Goal: Task Accomplishment & Management: Manage account settings

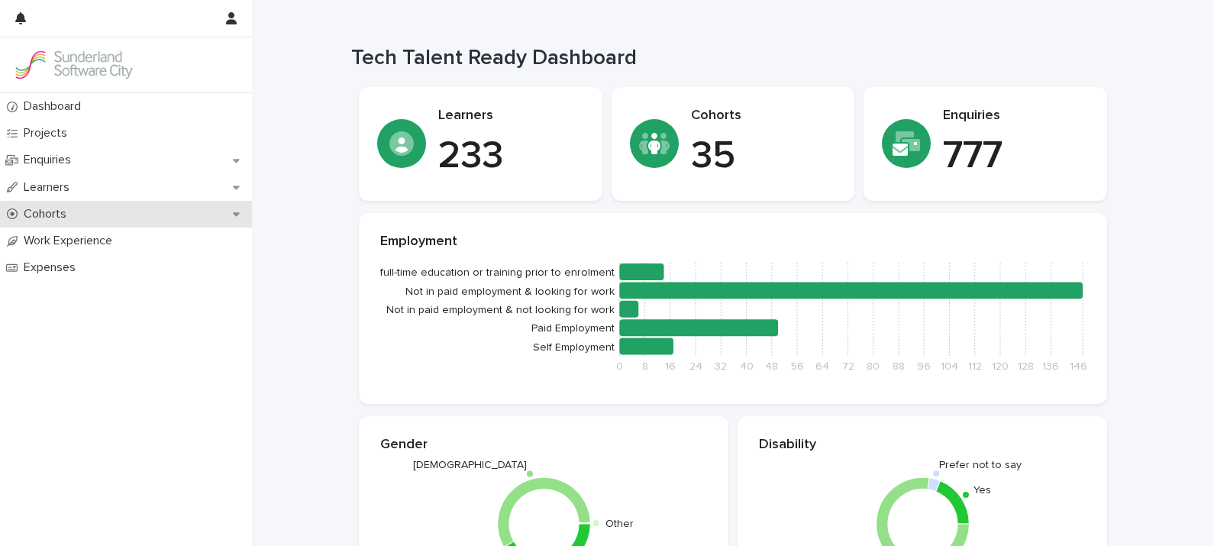
click at [47, 207] on p "Cohorts" at bounding box center [48, 214] width 61 height 15
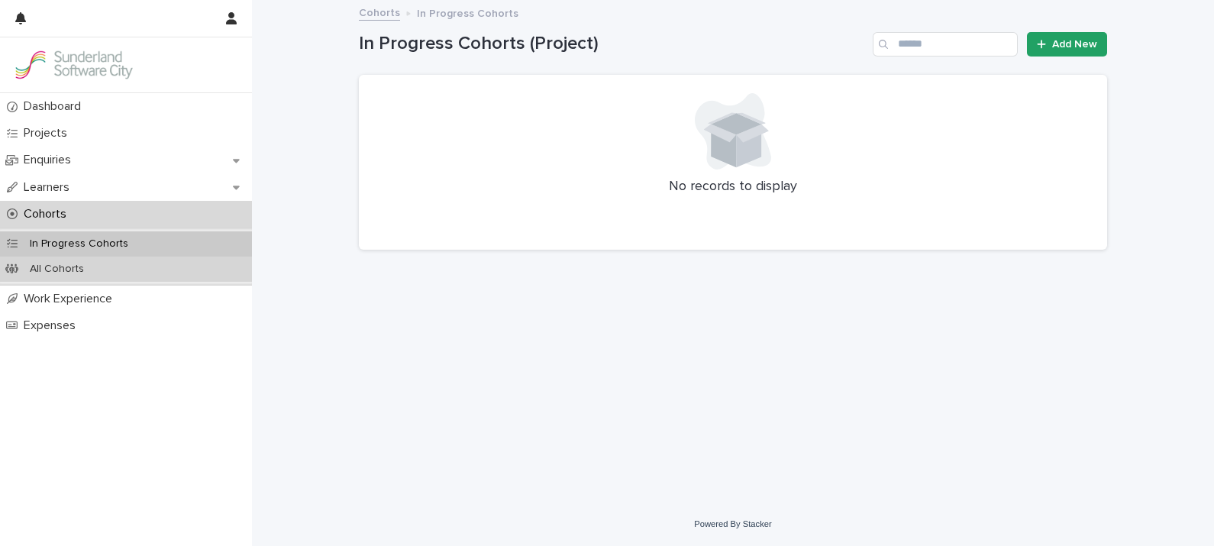
click at [67, 270] on p "All Cohorts" at bounding box center [57, 269] width 79 height 13
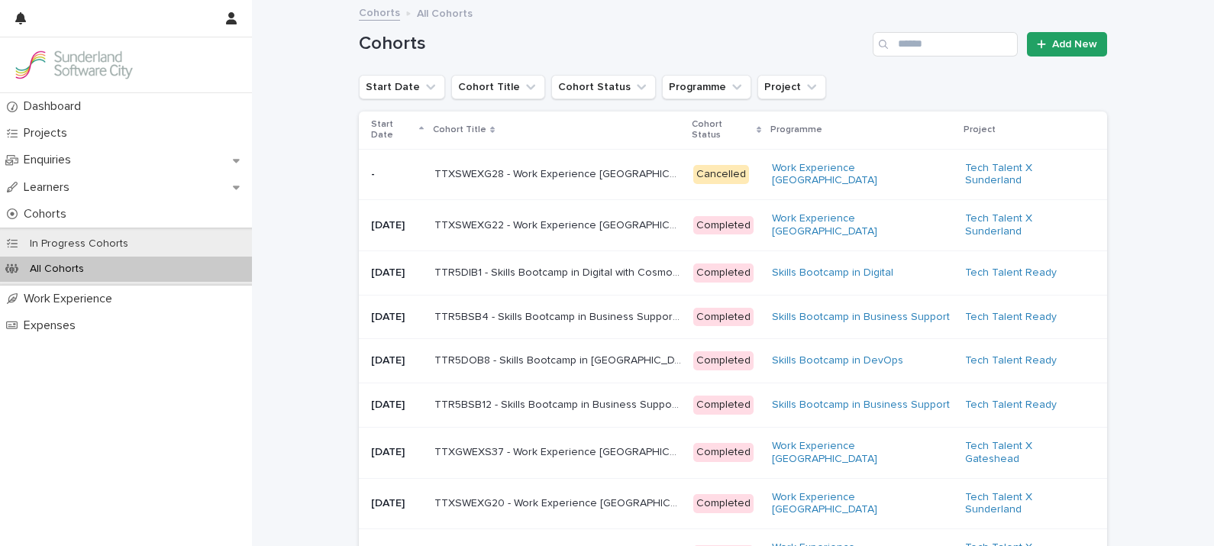
click at [389, 130] on p "Start Date" at bounding box center [393, 130] width 44 height 28
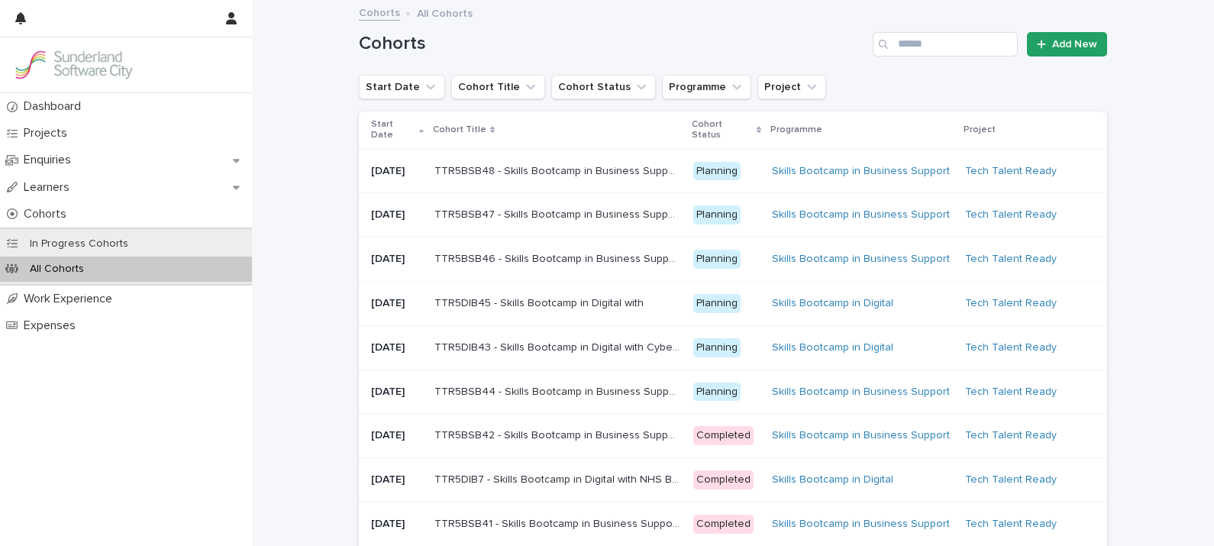
click at [389, 130] on p "Start Date" at bounding box center [393, 130] width 44 height 28
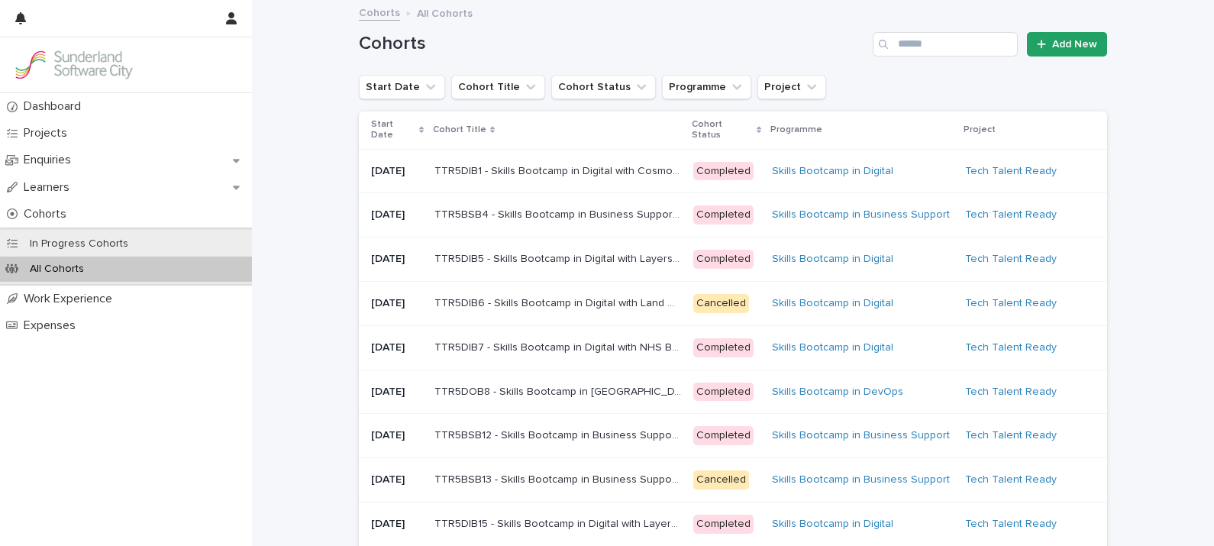
click at [389, 130] on p "Start Date" at bounding box center [393, 130] width 44 height 28
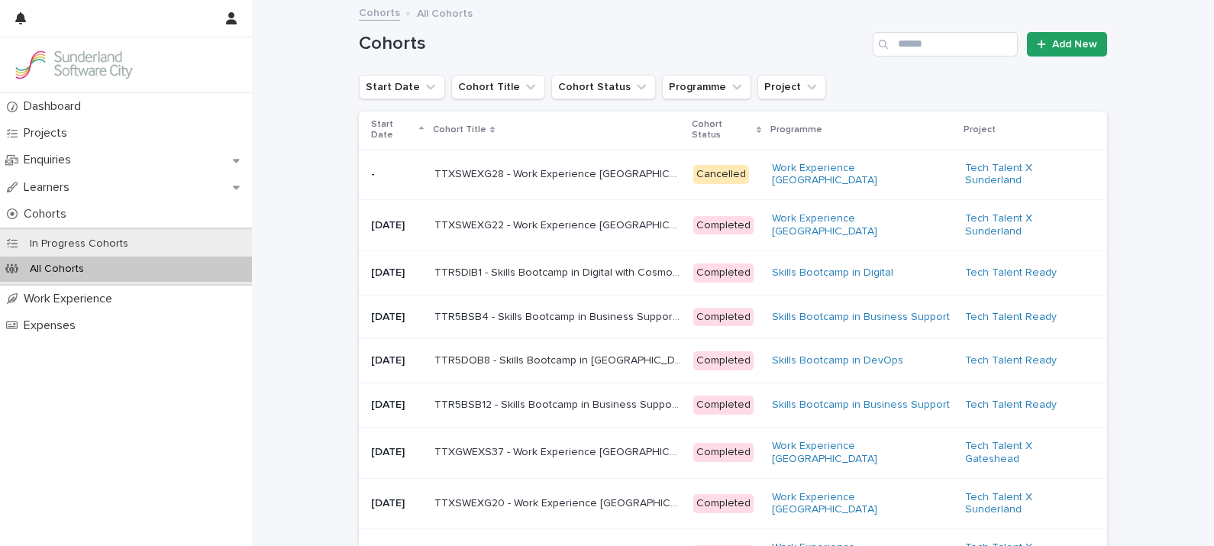
click at [389, 130] on p "Start Date" at bounding box center [393, 130] width 44 height 28
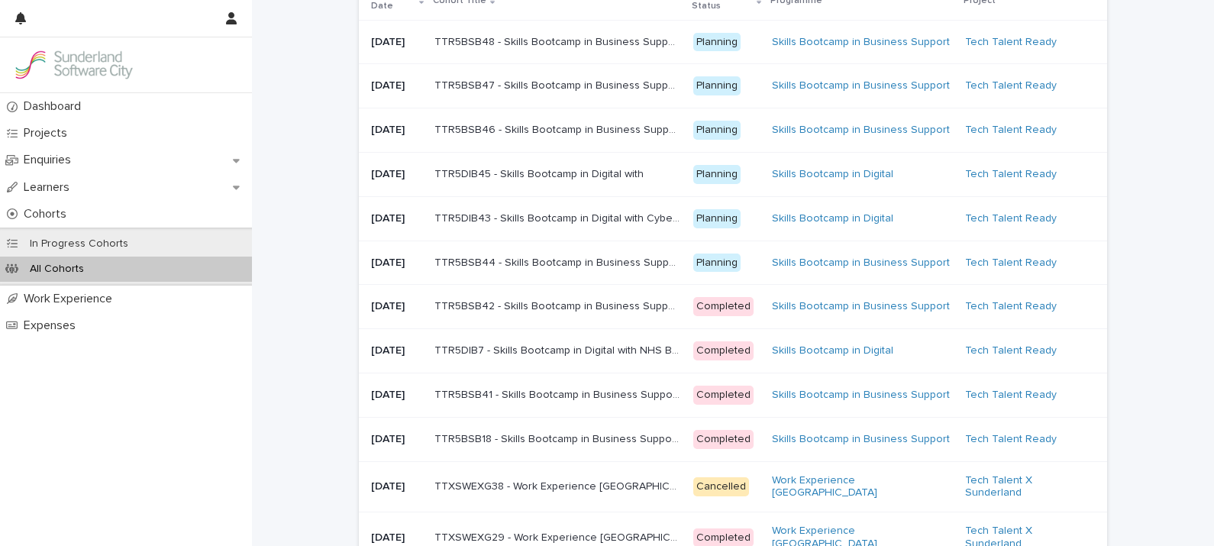
scroll to position [137, 0]
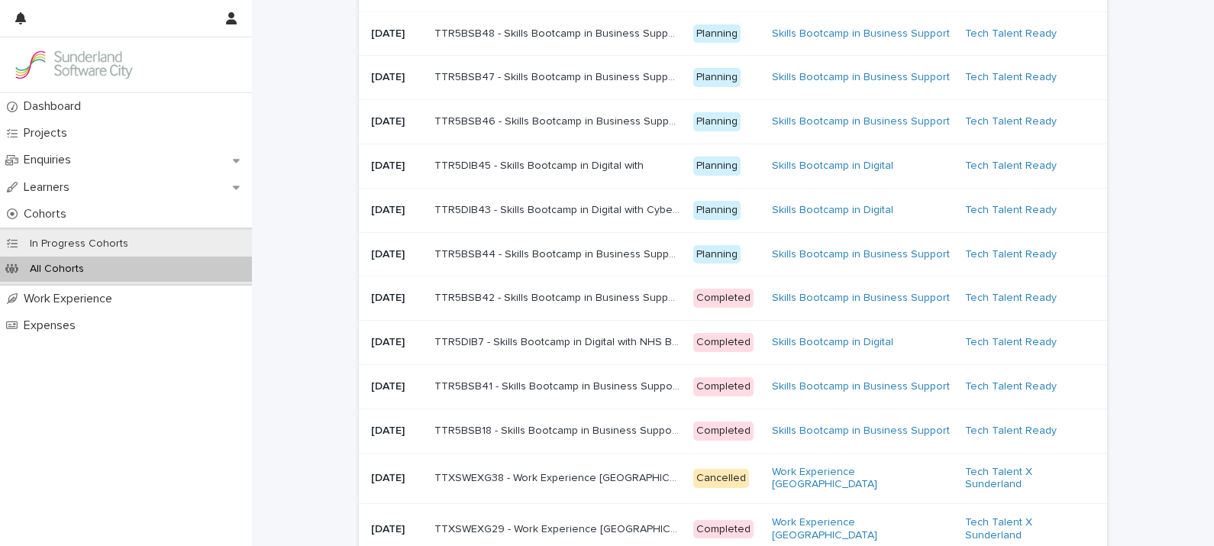
click at [528, 438] on p "TTR5BSB18 - Skills Bootcamp in Business Support with NHS Business Services Auth…" at bounding box center [560, 430] width 250 height 16
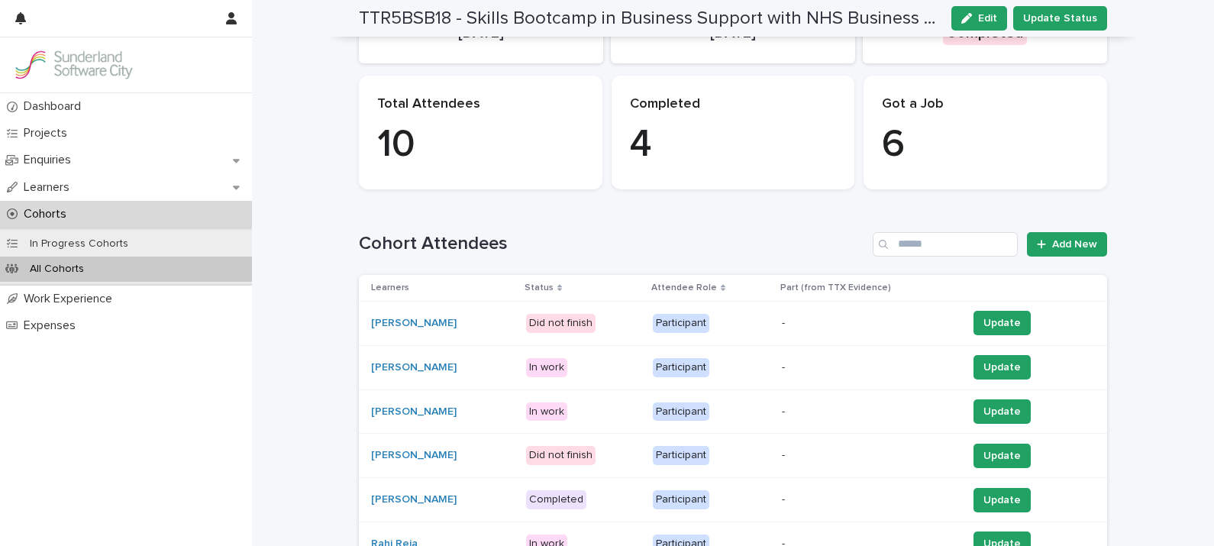
scroll to position [170, 0]
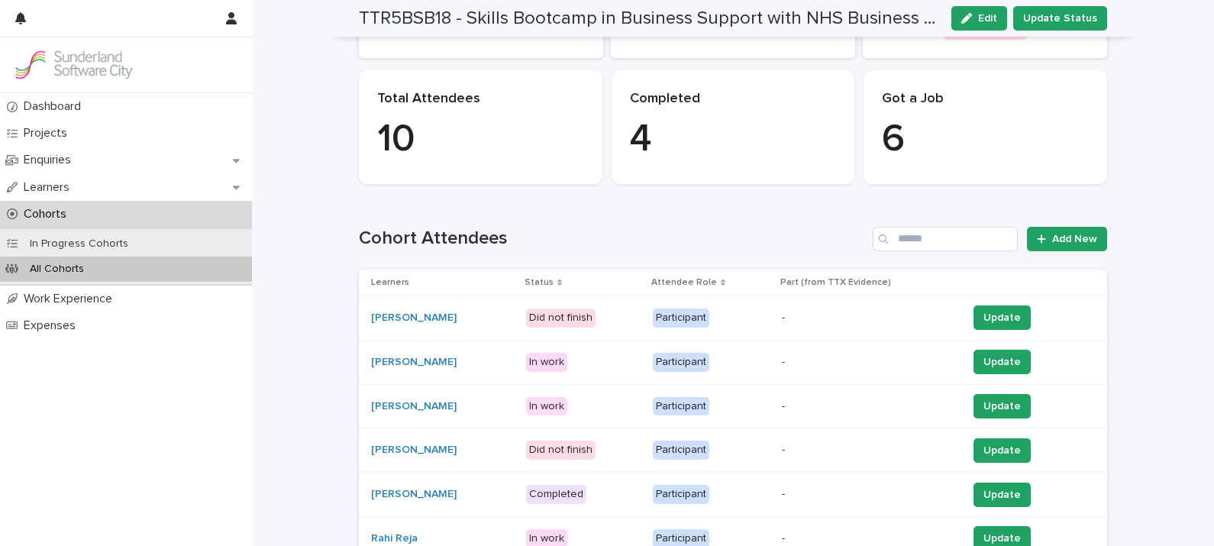
click at [554, 279] on p "Status" at bounding box center [539, 282] width 29 height 17
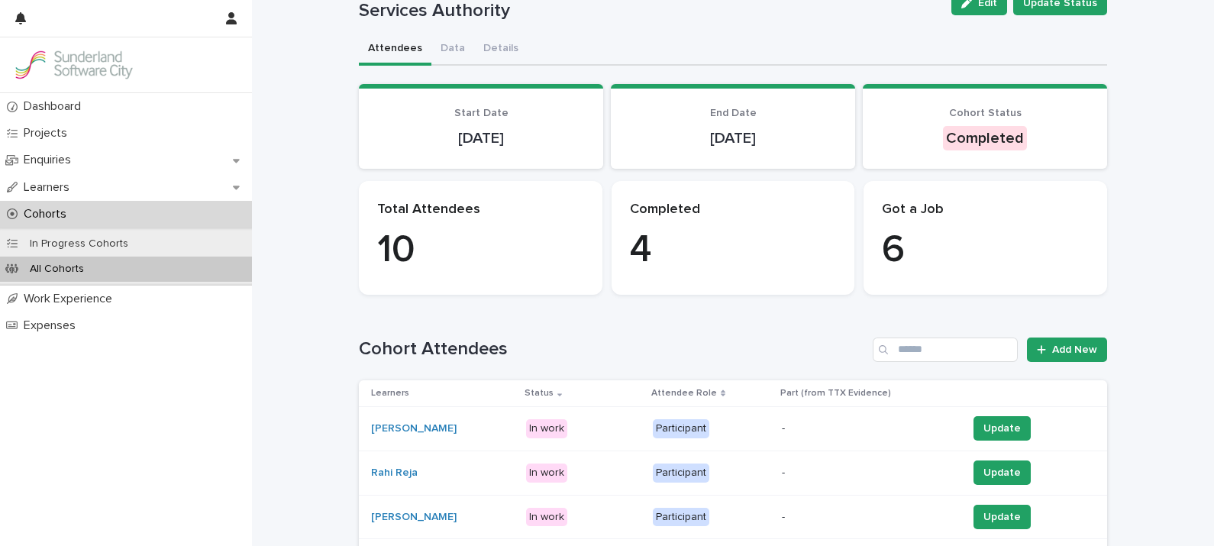
scroll to position [0, 0]
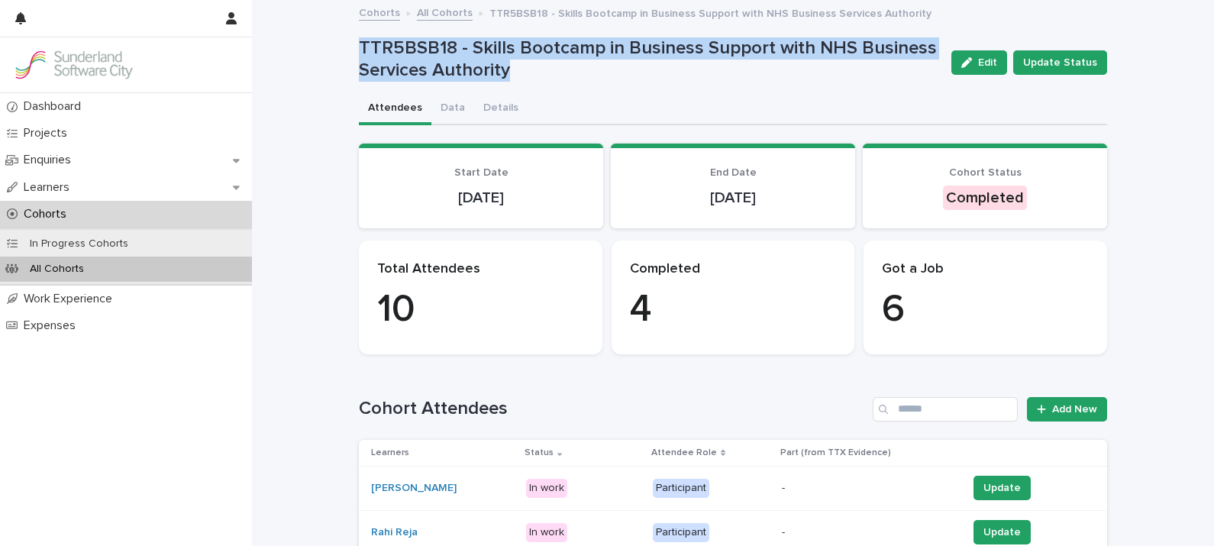
drag, startPoint x: 352, startPoint y: 43, endPoint x: 554, endPoint y: 69, distance: 203.4
click at [554, 69] on p "TTR5BSB18 - Skills Bootcamp in Business Support with NHS Business Services Auth…" at bounding box center [649, 59] width 580 height 44
drag, startPoint x: 554, startPoint y: 69, endPoint x: 432, endPoint y: 50, distance: 122.9
copy p "TTR5BSB18 - Skills Bootcamp in Business Support with NHS Business Services Auth…"
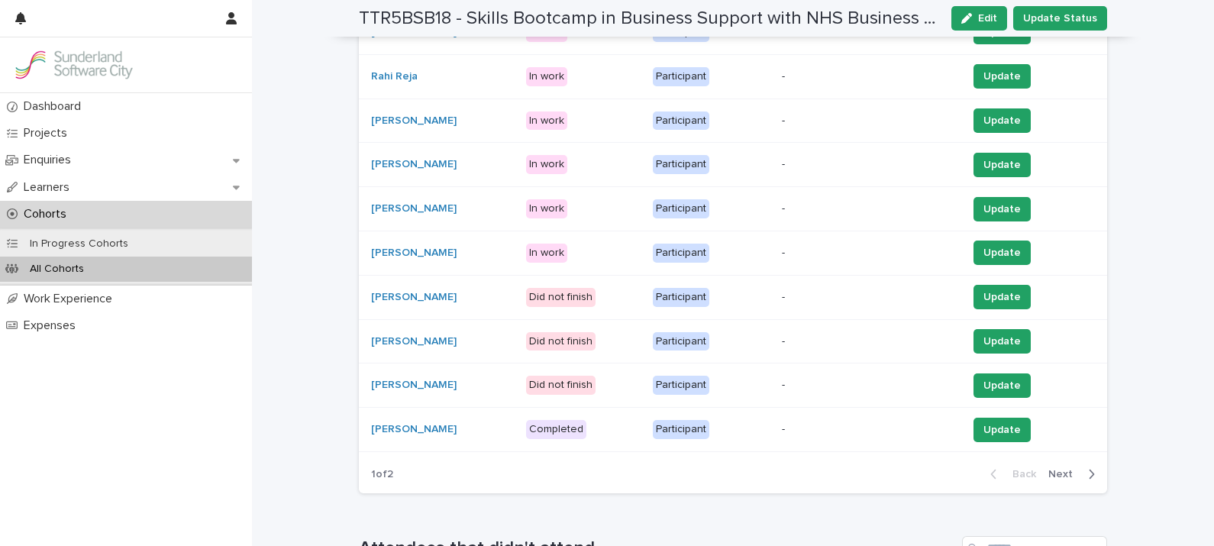
scroll to position [512, 0]
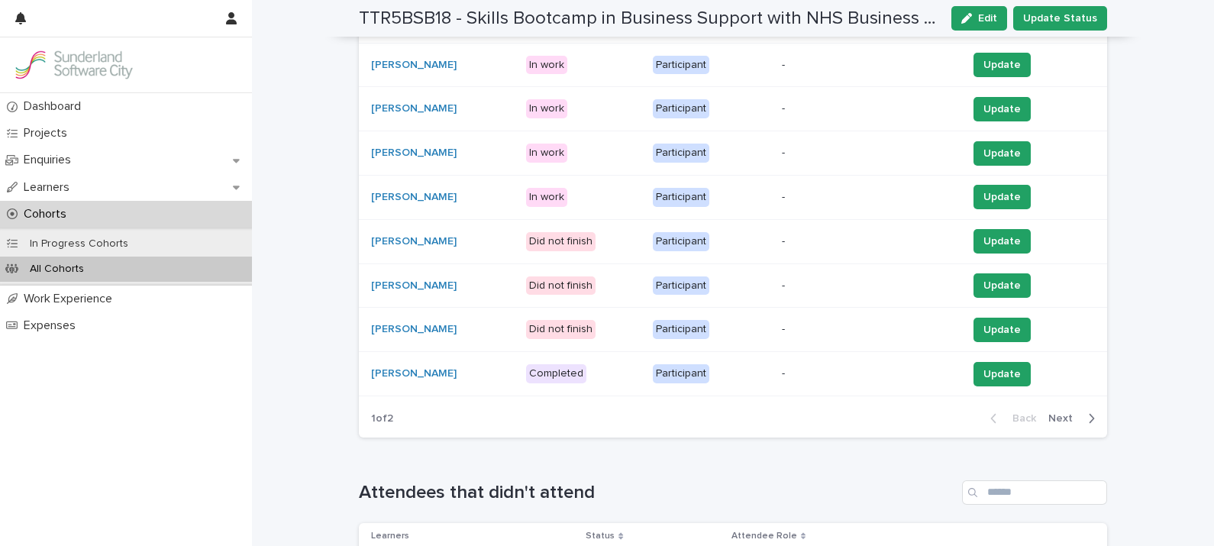
click at [1060, 413] on span "Next" at bounding box center [1065, 418] width 34 height 11
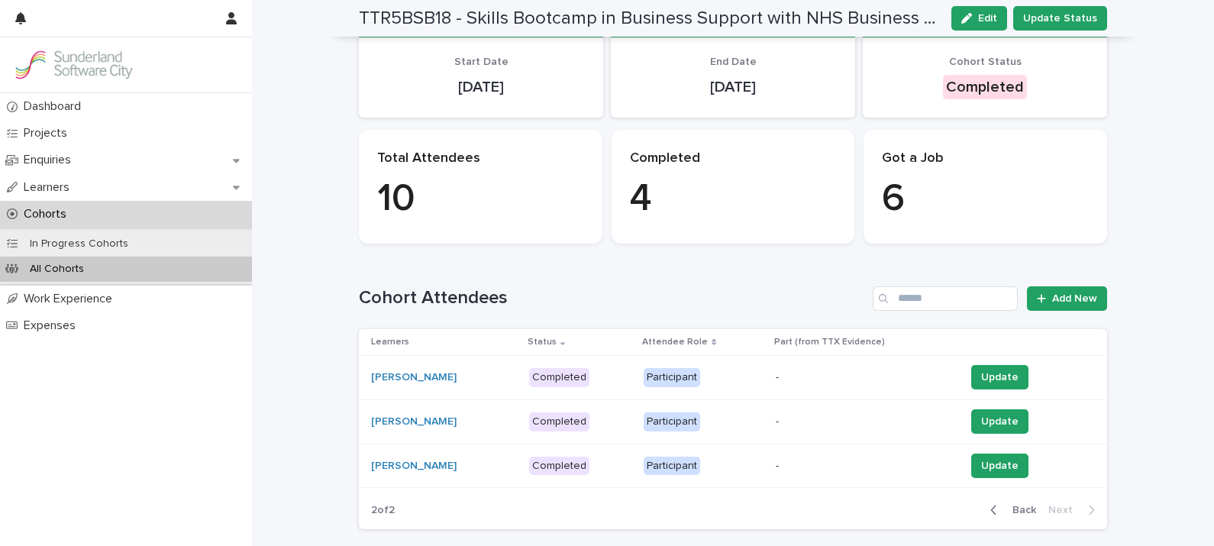
scroll to position [0, 0]
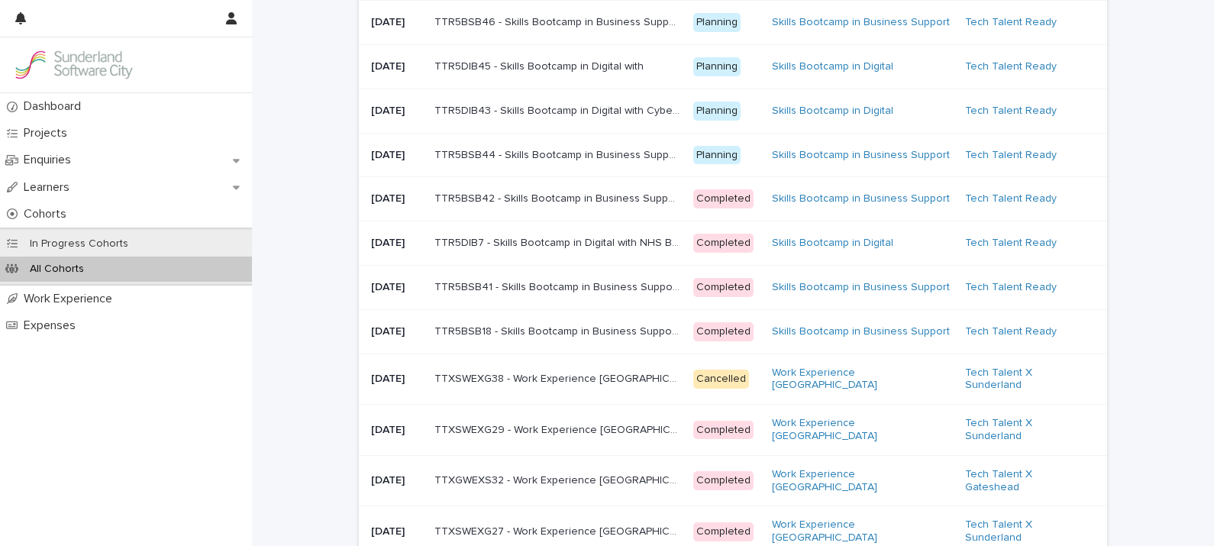
scroll to position [241, 0]
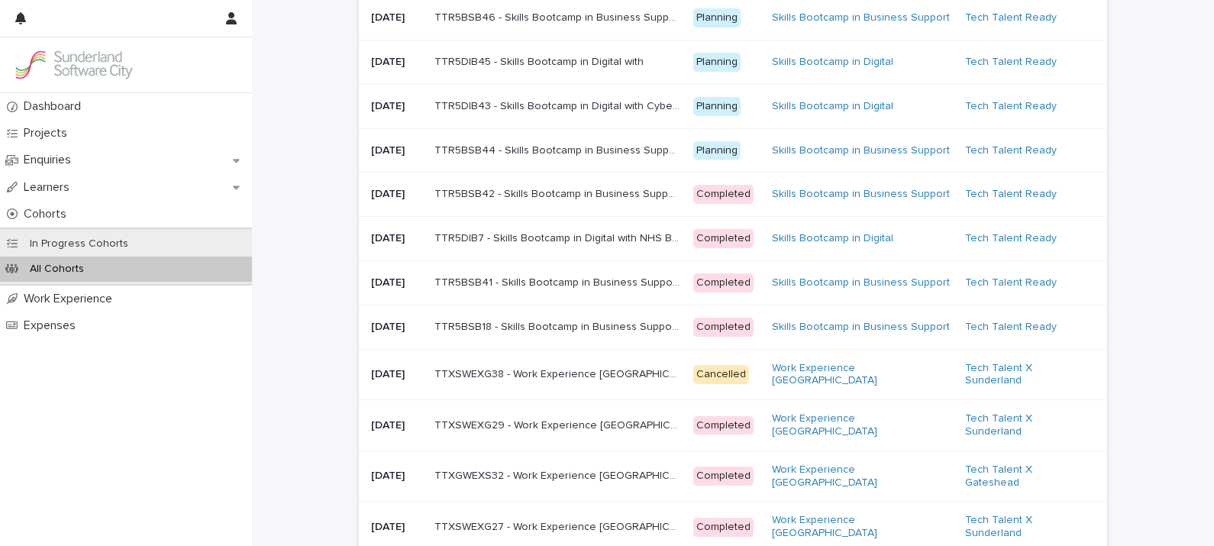
click at [573, 289] on p "TTR5BSB41 - Skills Bootcamp in Business Support with NHS Business Services Auth…" at bounding box center [560, 281] width 250 height 16
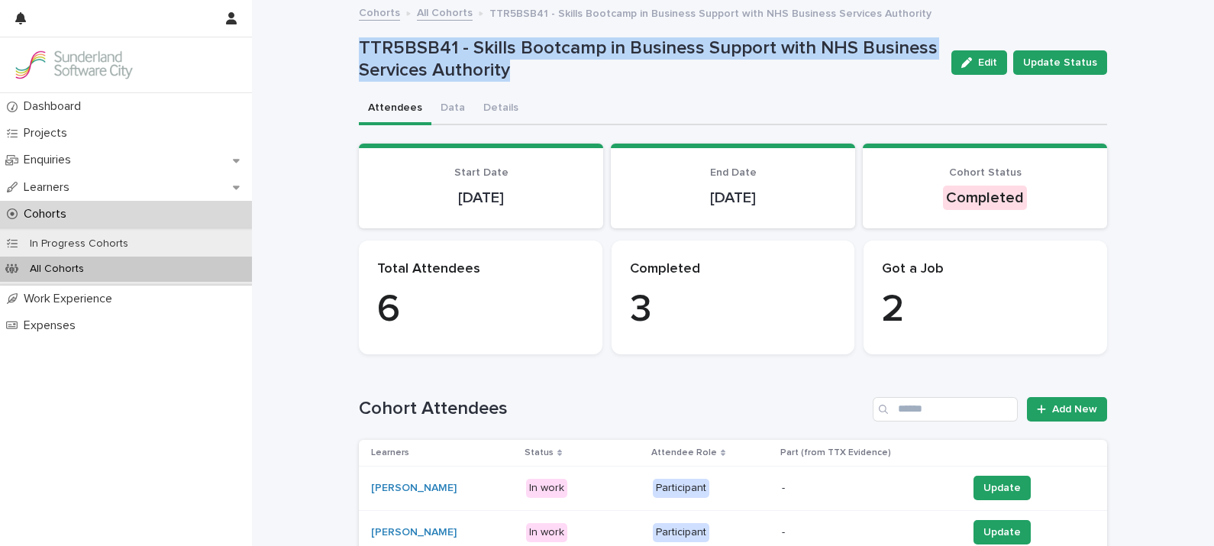
drag, startPoint x: 352, startPoint y: 44, endPoint x: 590, endPoint y: 75, distance: 239.4
click at [590, 75] on p "TTR5BSB41 - Skills Bootcamp in Business Support with NHS Business Services Auth…" at bounding box center [649, 59] width 580 height 44
drag, startPoint x: 590, startPoint y: 75, endPoint x: 444, endPoint y: 59, distance: 146.7
copy p "TTR5BSB41 - Skills Bootcamp in Business Support with NHS Business Services Auth…"
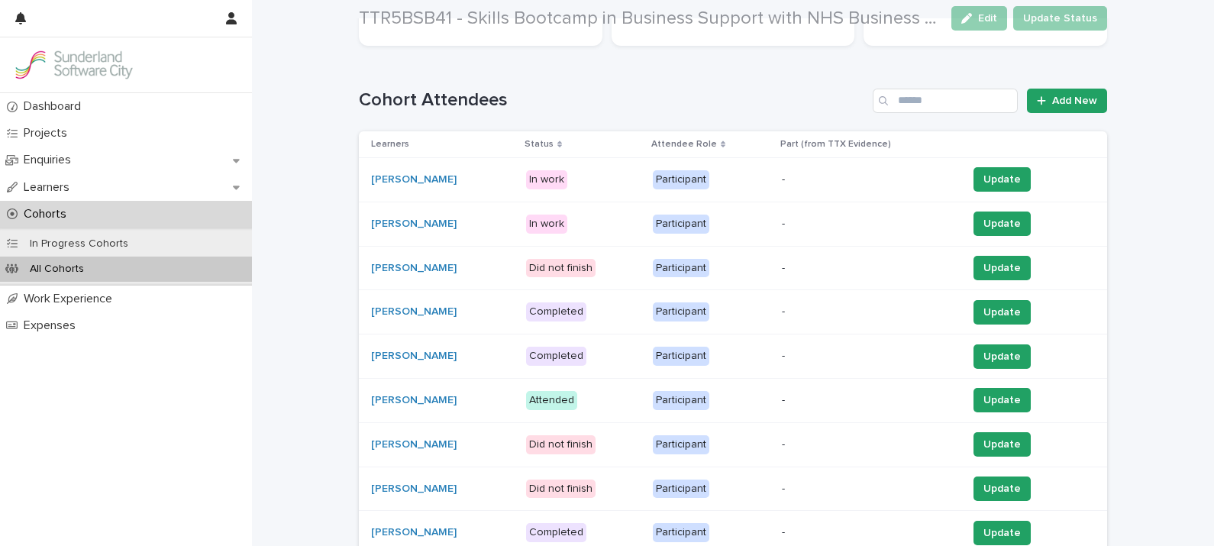
scroll to position [328, 0]
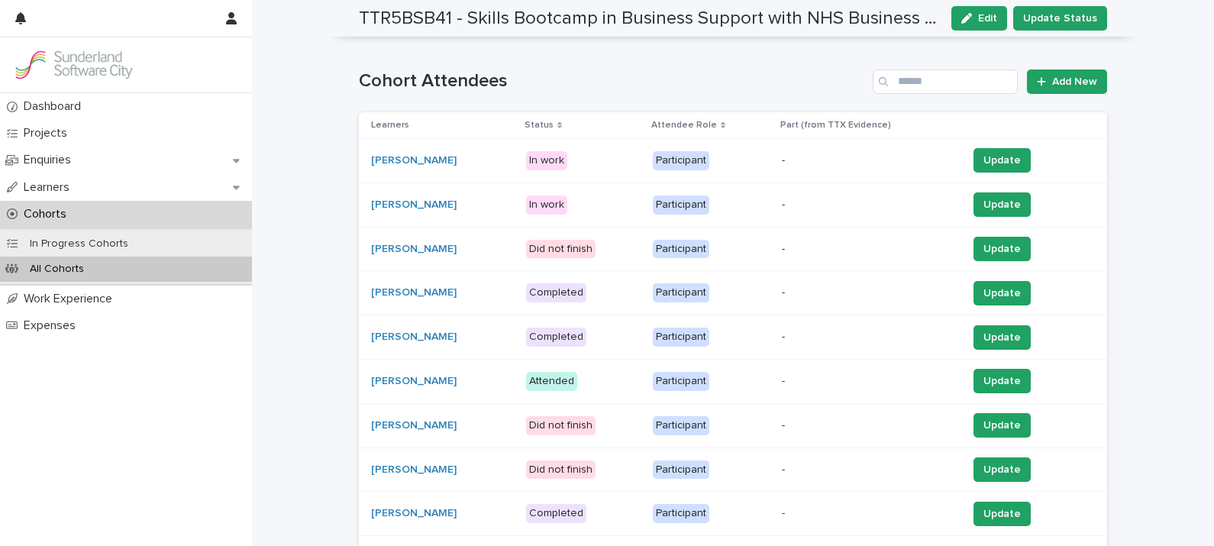
click at [540, 121] on p "Status" at bounding box center [539, 125] width 29 height 17
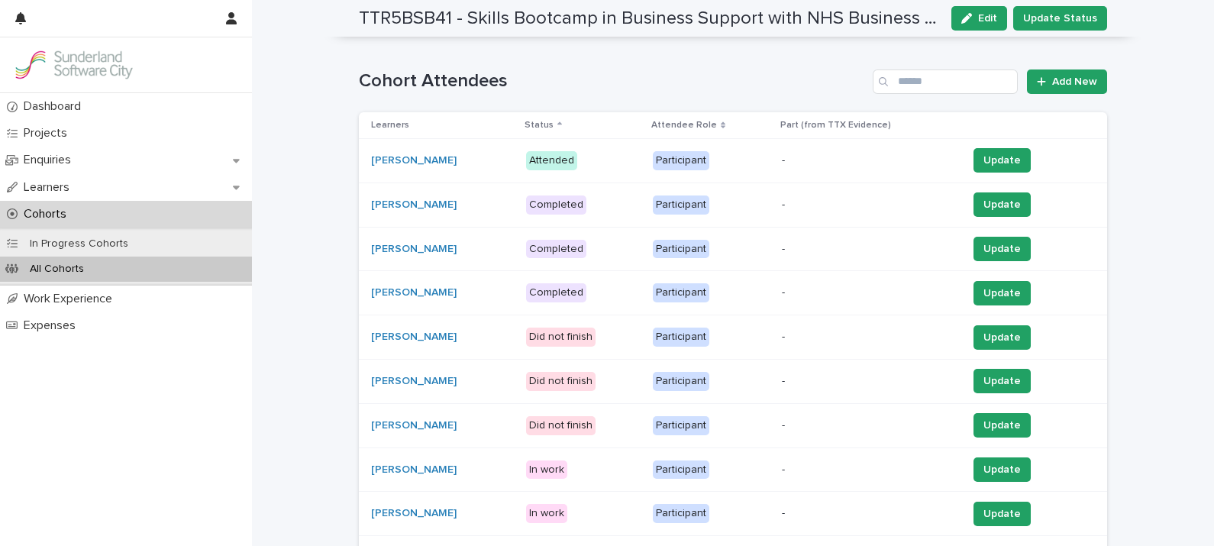
click at [540, 121] on p "Status" at bounding box center [539, 125] width 29 height 17
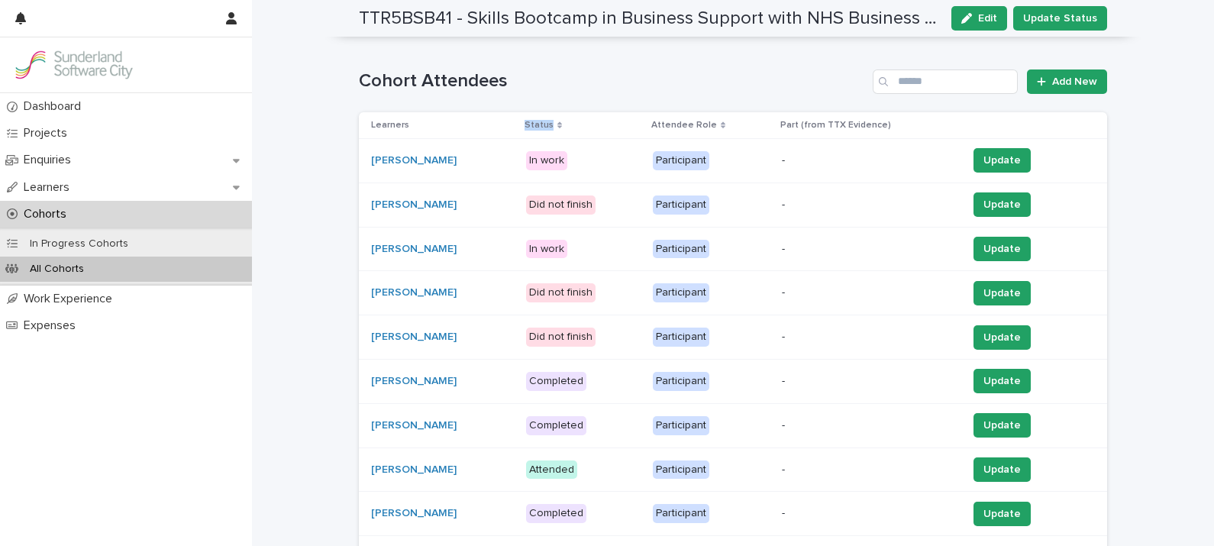
click at [540, 121] on p "Status" at bounding box center [539, 125] width 29 height 17
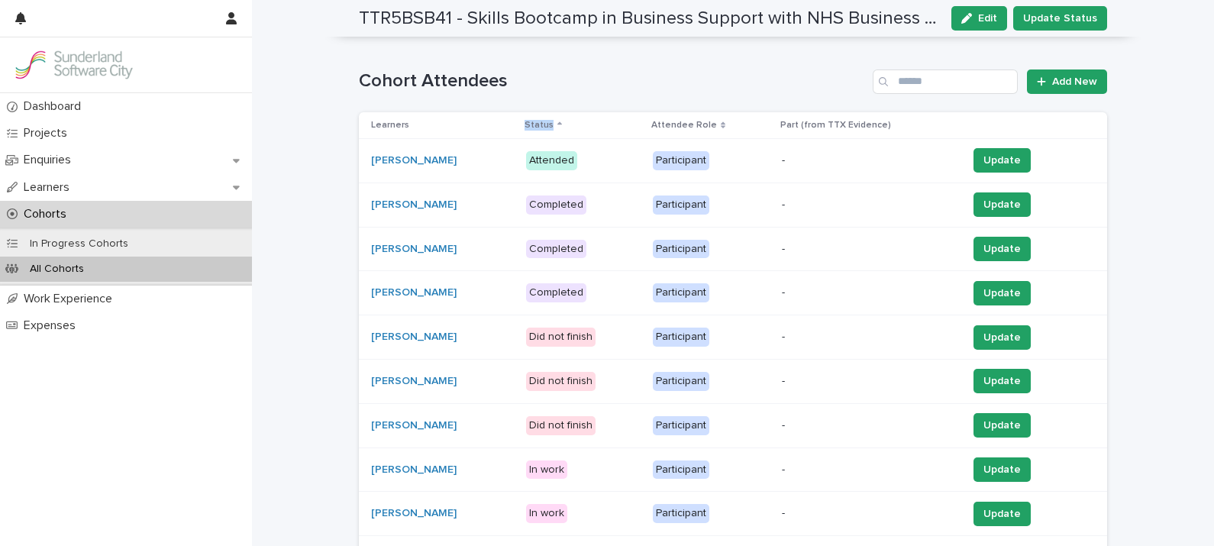
click at [540, 121] on p "Status" at bounding box center [539, 125] width 29 height 17
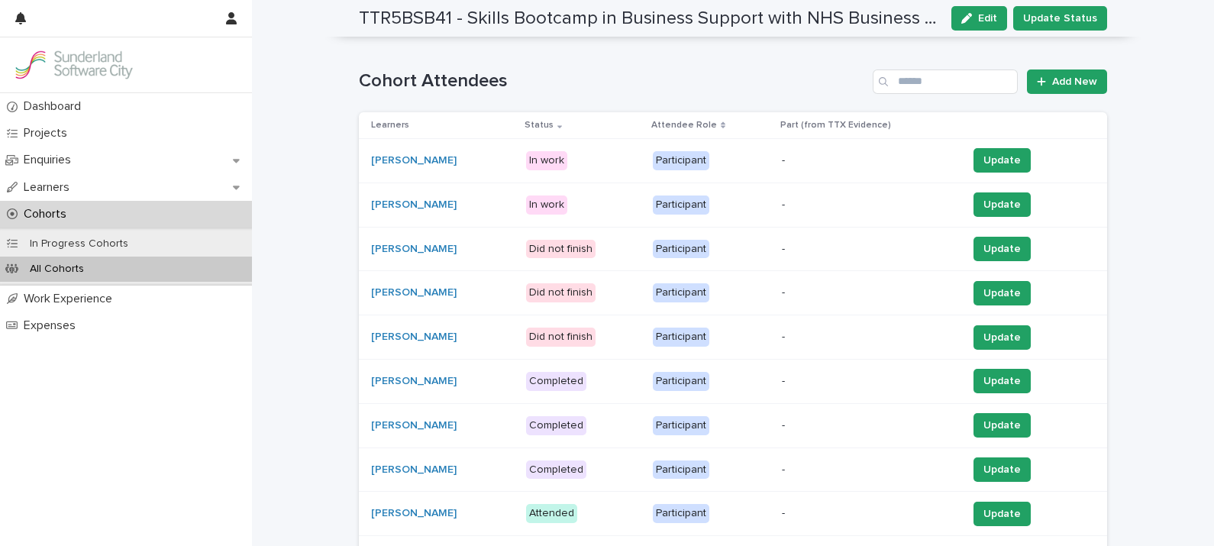
click at [552, 130] on p "Status" at bounding box center [539, 125] width 29 height 17
click at [552, 122] on p "Status" at bounding box center [539, 125] width 29 height 17
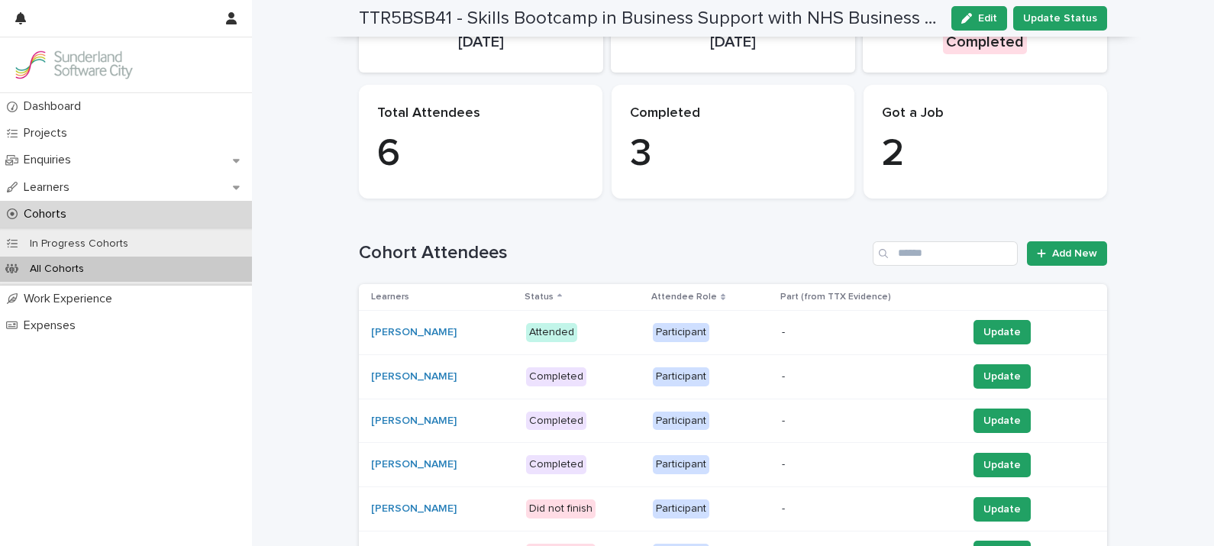
scroll to position [103, 0]
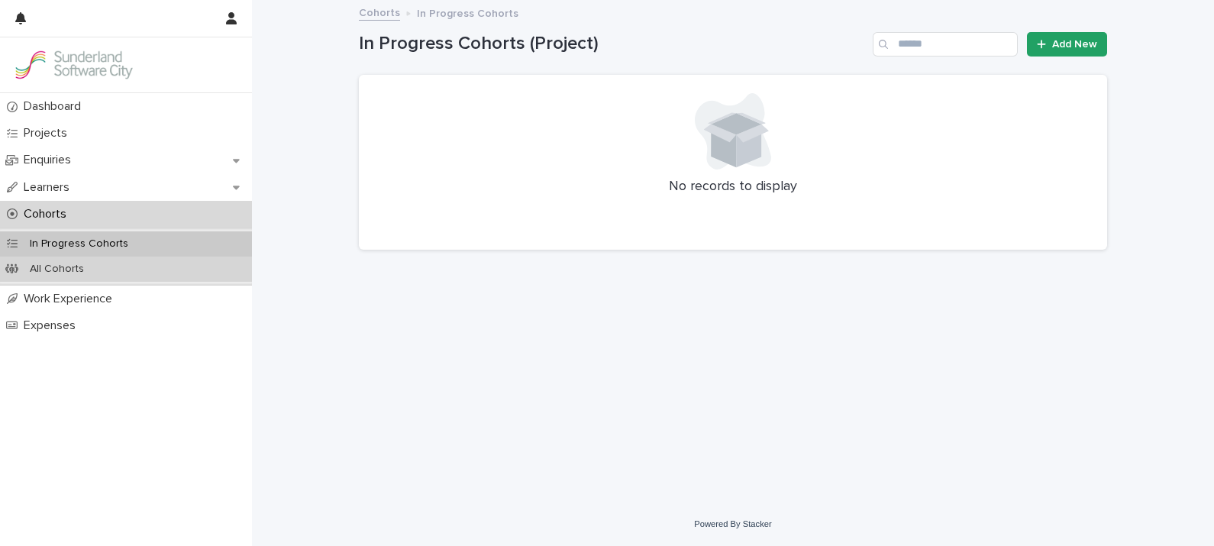
click at [57, 275] on div "All Cohorts" at bounding box center [126, 269] width 252 height 25
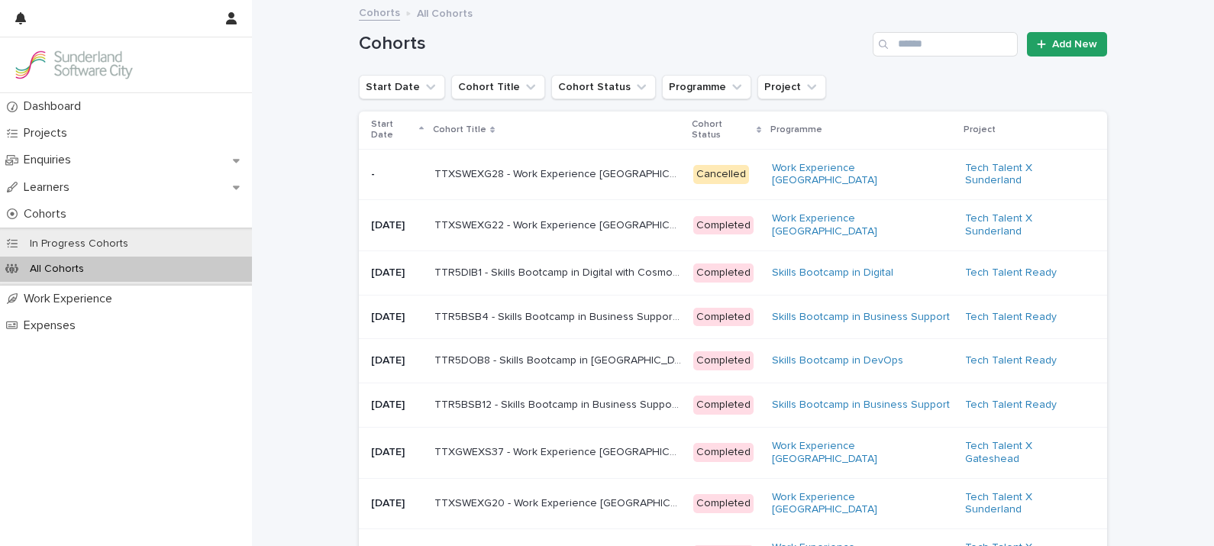
click at [383, 133] on p "Start Date" at bounding box center [393, 130] width 44 height 28
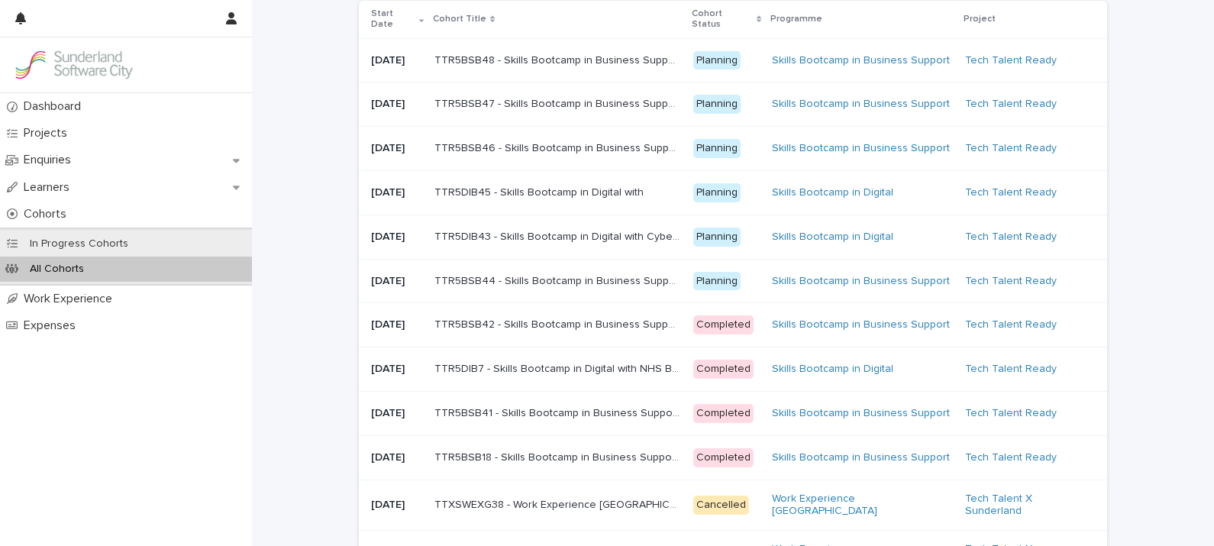
scroll to position [129, 0]
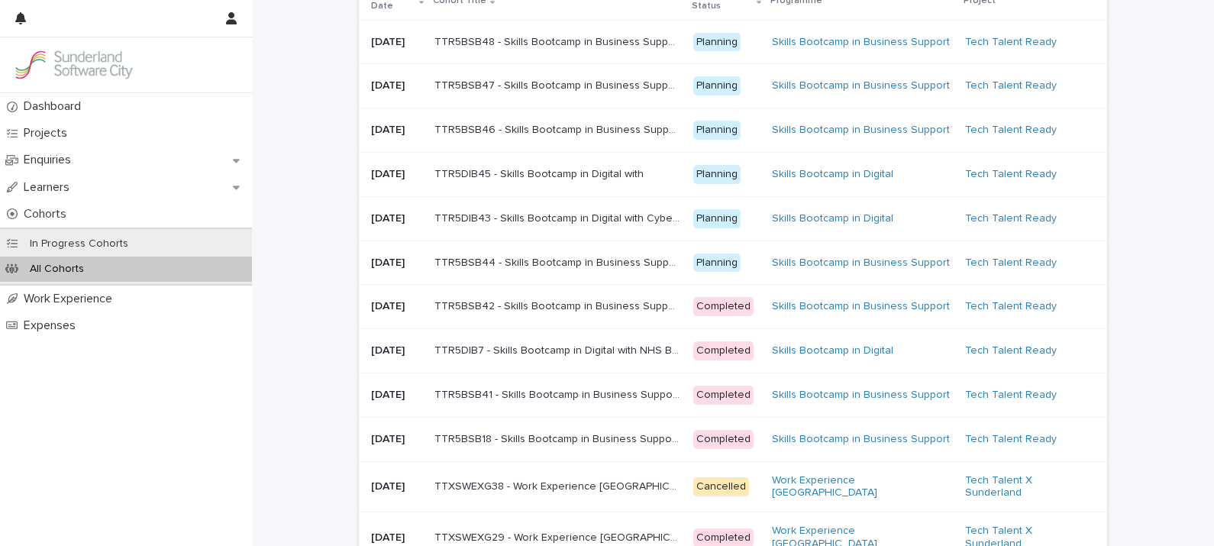
click at [539, 357] on p "TTR5DIB7 - Skills Bootcamp in Digital with NHS Business Services Authority" at bounding box center [560, 349] width 250 height 16
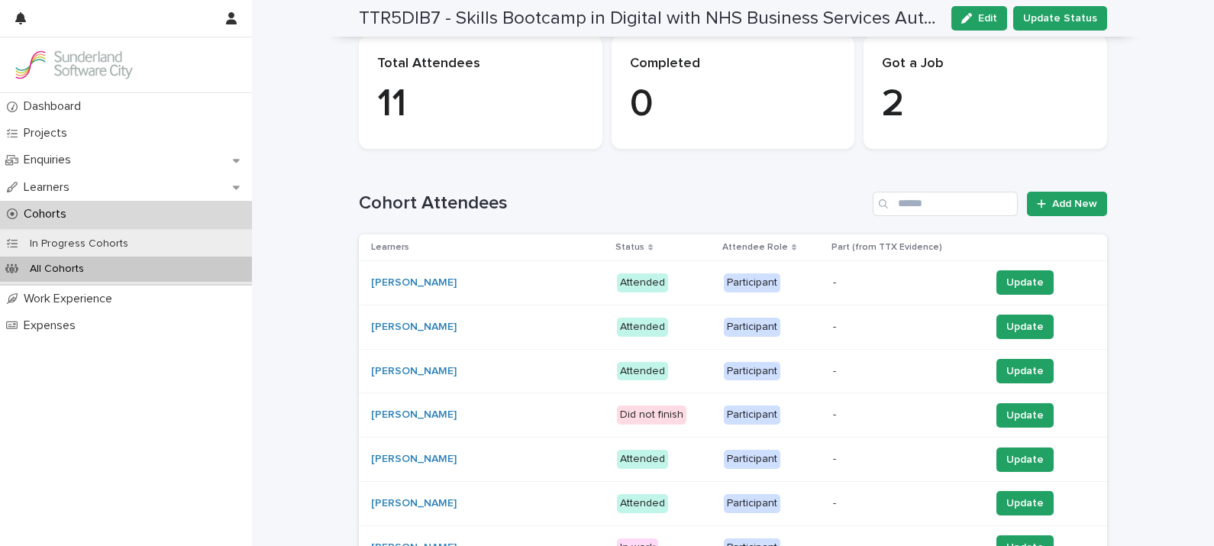
scroll to position [207, 0]
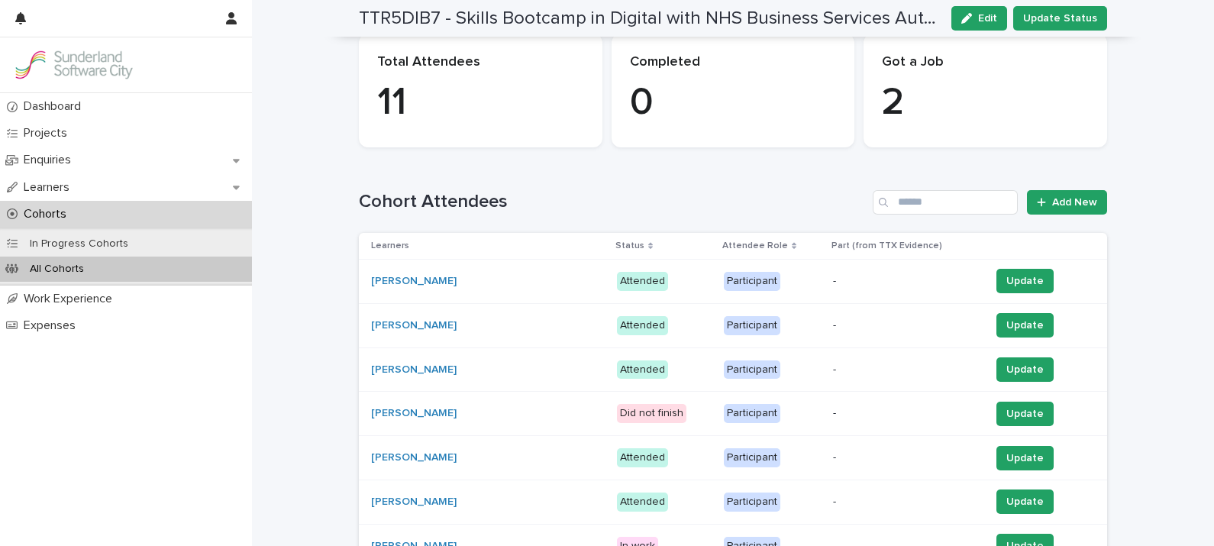
click at [615, 239] on p "Status" at bounding box center [629, 245] width 29 height 17
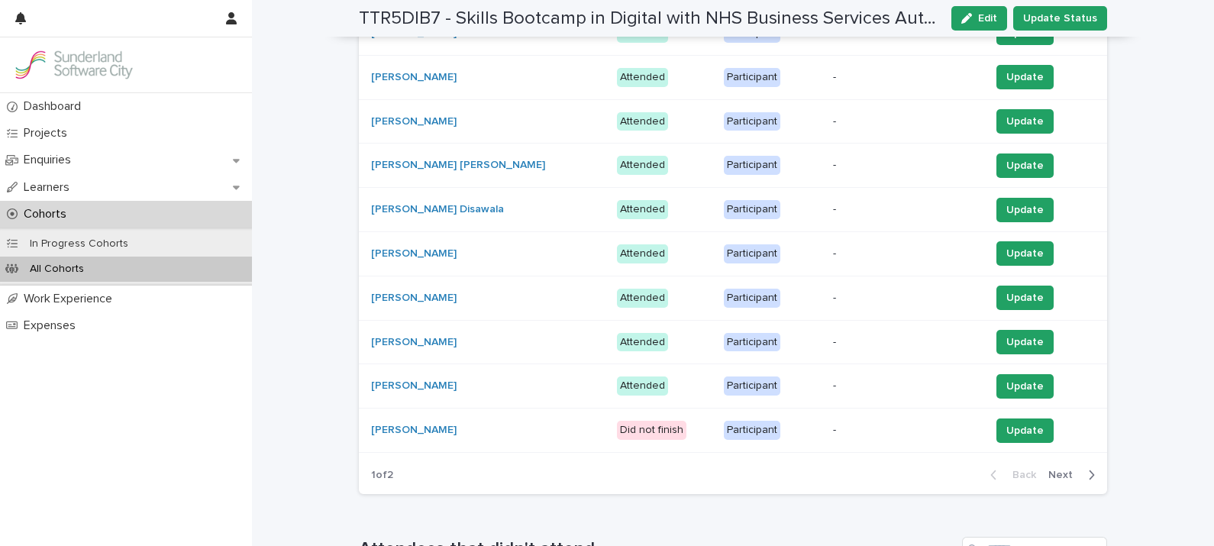
scroll to position [451, 0]
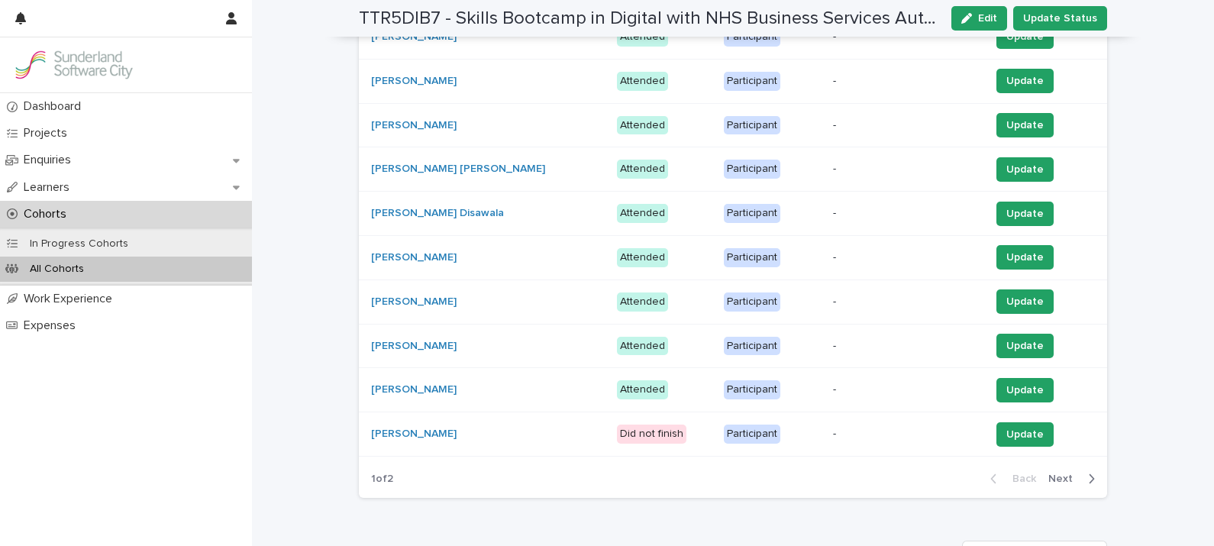
click at [1068, 477] on span "Next" at bounding box center [1065, 478] width 34 height 11
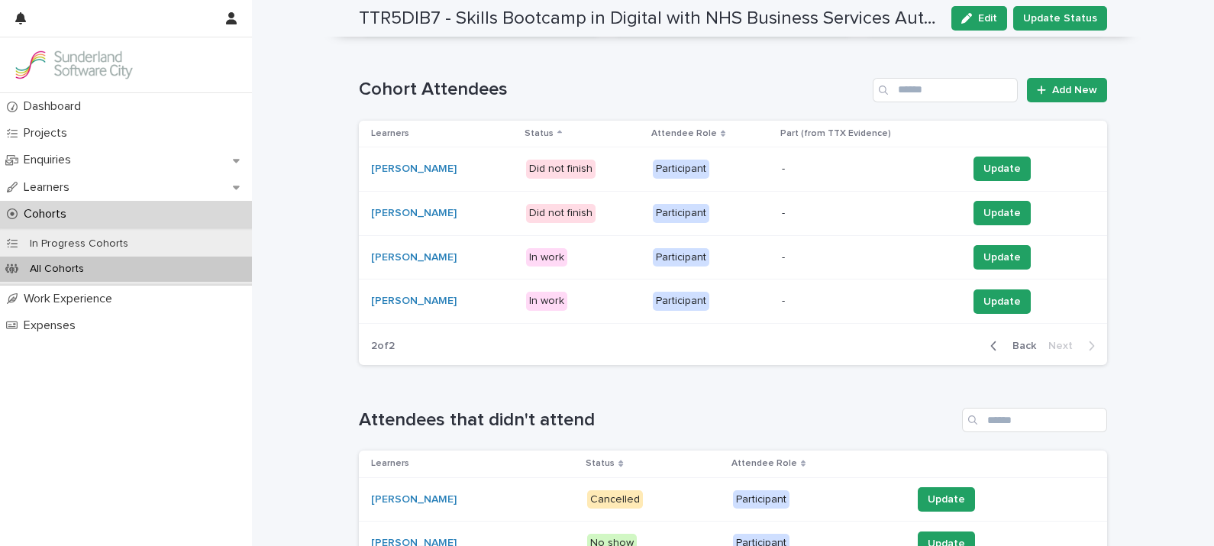
click at [1023, 344] on span "Back" at bounding box center [1019, 346] width 33 height 11
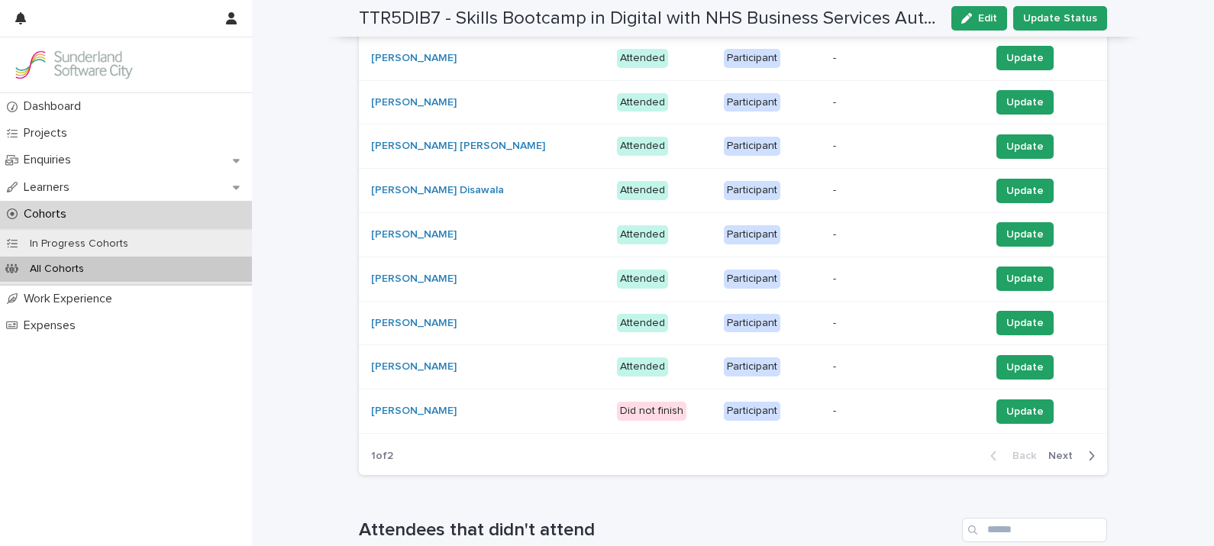
scroll to position [0, 0]
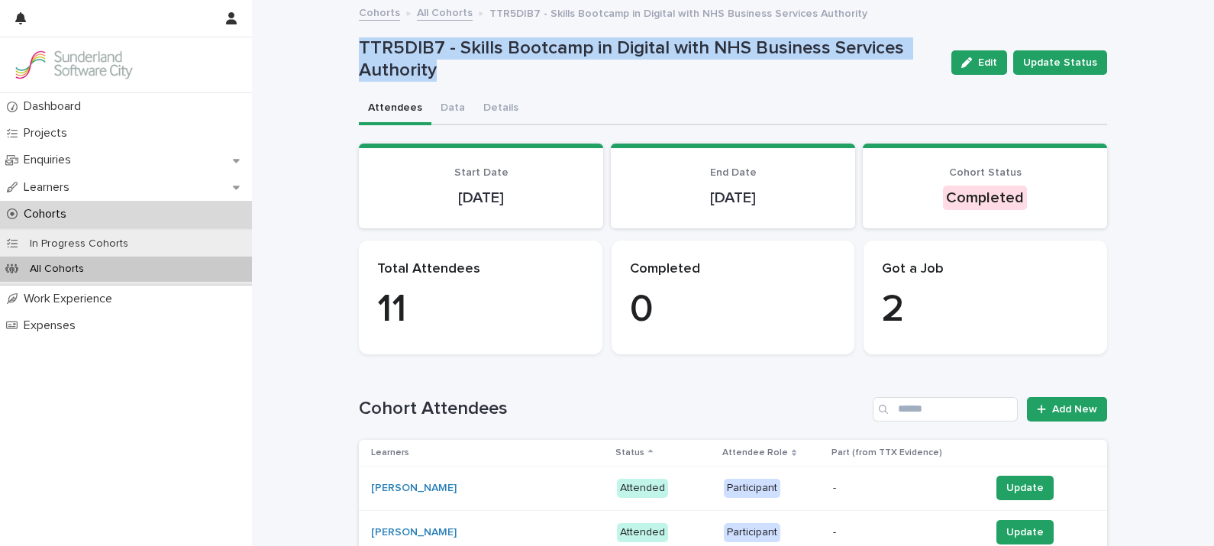
drag, startPoint x: 348, startPoint y: 38, endPoint x: 463, endPoint y: 75, distance: 120.3
drag, startPoint x: 463, startPoint y: 75, endPoint x: 378, endPoint y: 53, distance: 87.4
copy p "TTR5DIB7 - Skills Bootcamp in Digital with NHS Business Services Authority"
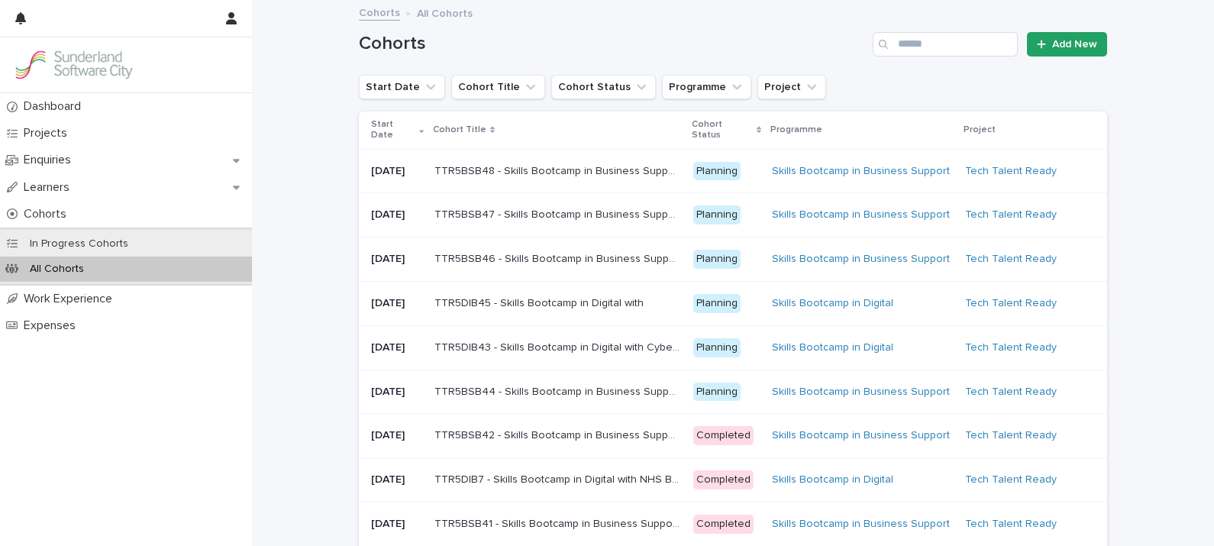
drag, startPoint x: 655, startPoint y: 0, endPoint x: 1200, endPoint y: 130, distance: 560.5
click at [1200, 130] on div "Dashboard Projects Enquiries Learners Cohorts In Progress Cohorts All Cohorts W…" at bounding box center [607, 273] width 1214 height 546
click at [509, 442] on p "TTR5BSB42 - Skills Bootcamp in Business Support with NHS Business Services Auth…" at bounding box center [560, 434] width 250 height 16
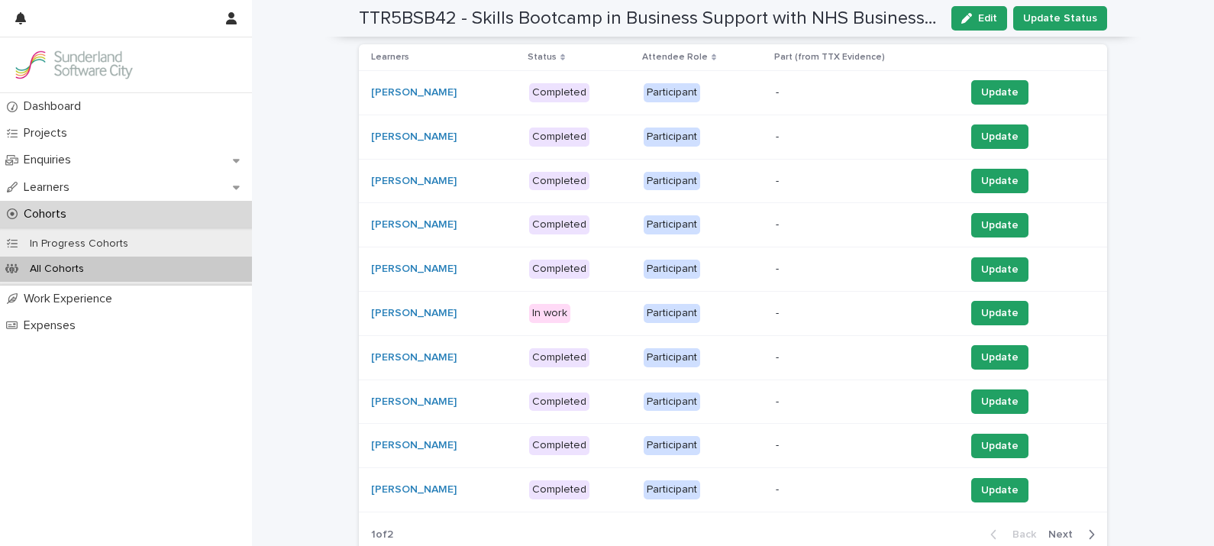
scroll to position [453, 0]
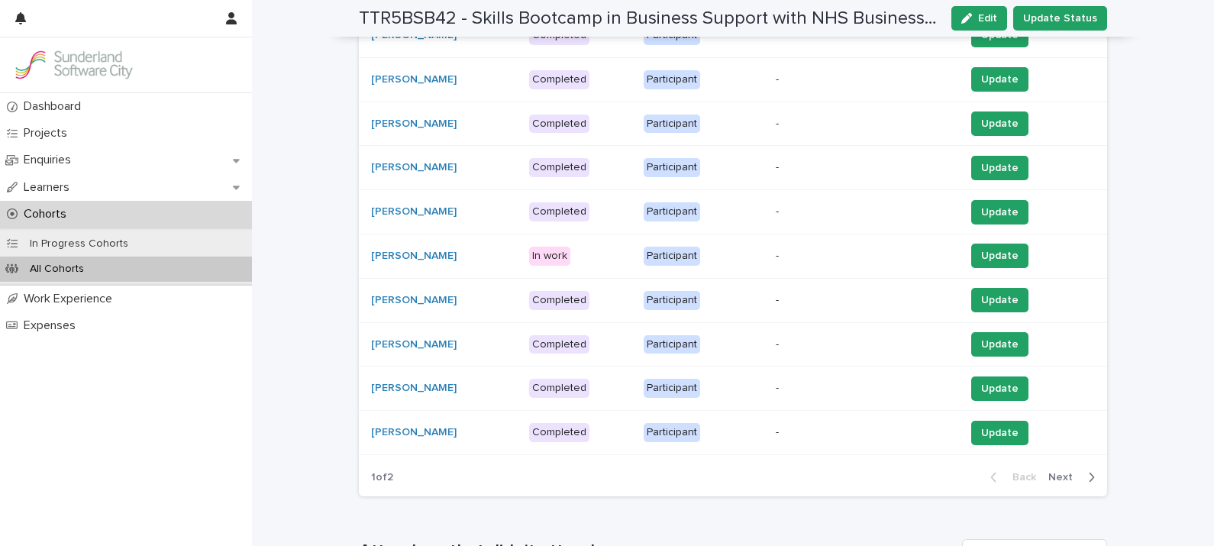
click at [1054, 477] on span "Next" at bounding box center [1065, 477] width 34 height 11
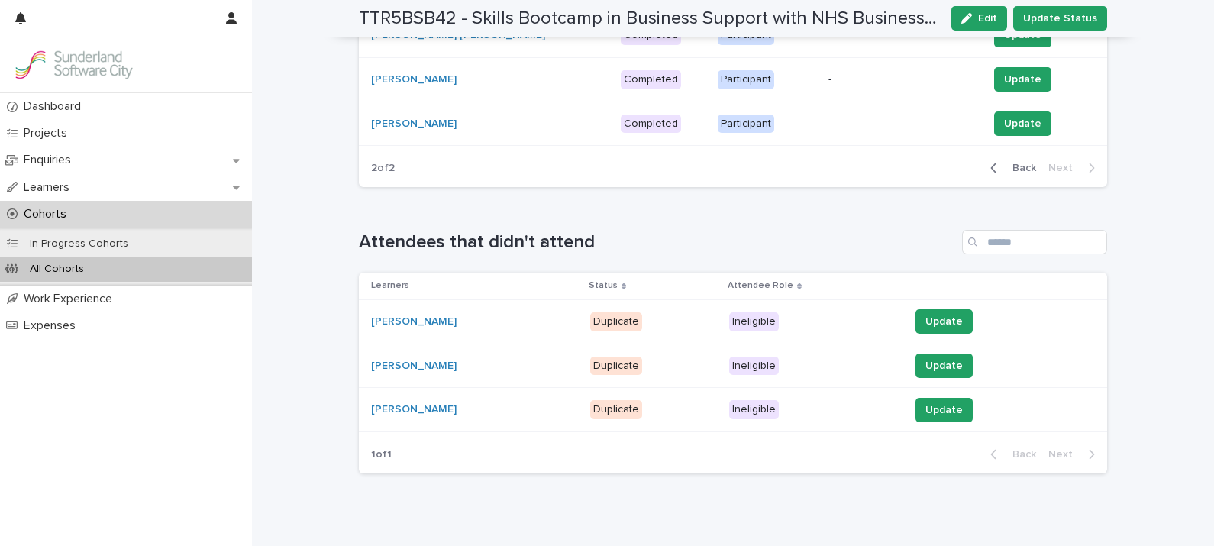
scroll to position [299, 0]
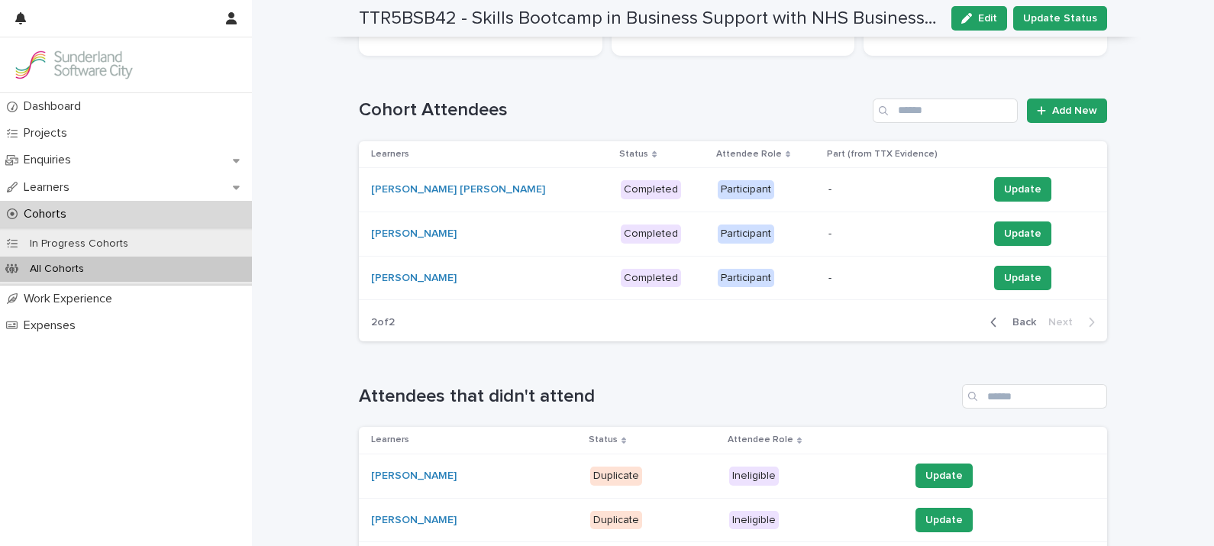
click at [1014, 322] on span "Back" at bounding box center [1019, 322] width 33 height 11
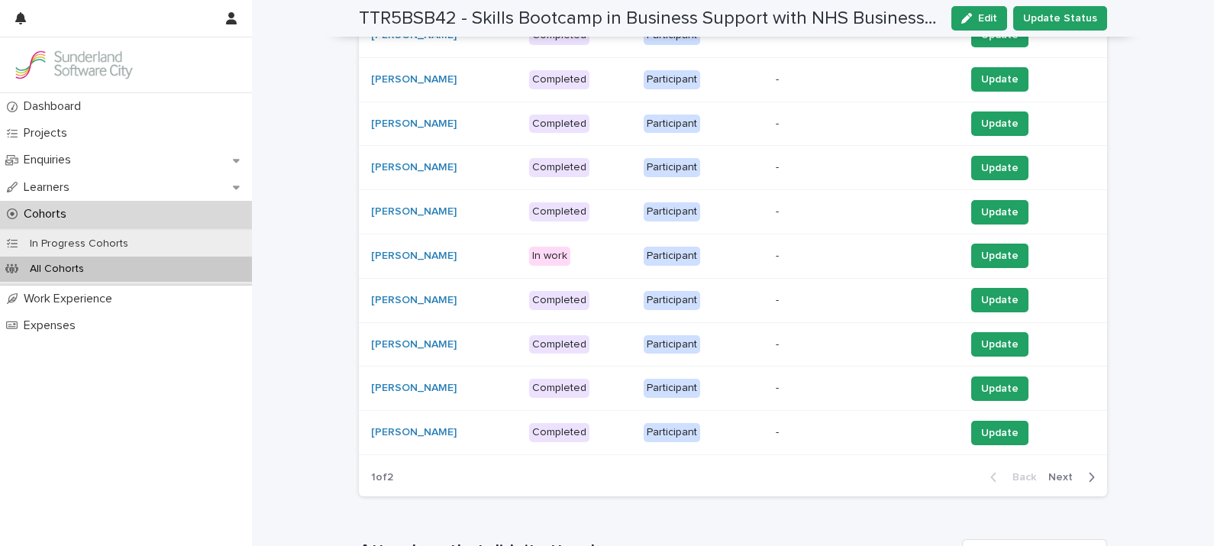
scroll to position [0, 0]
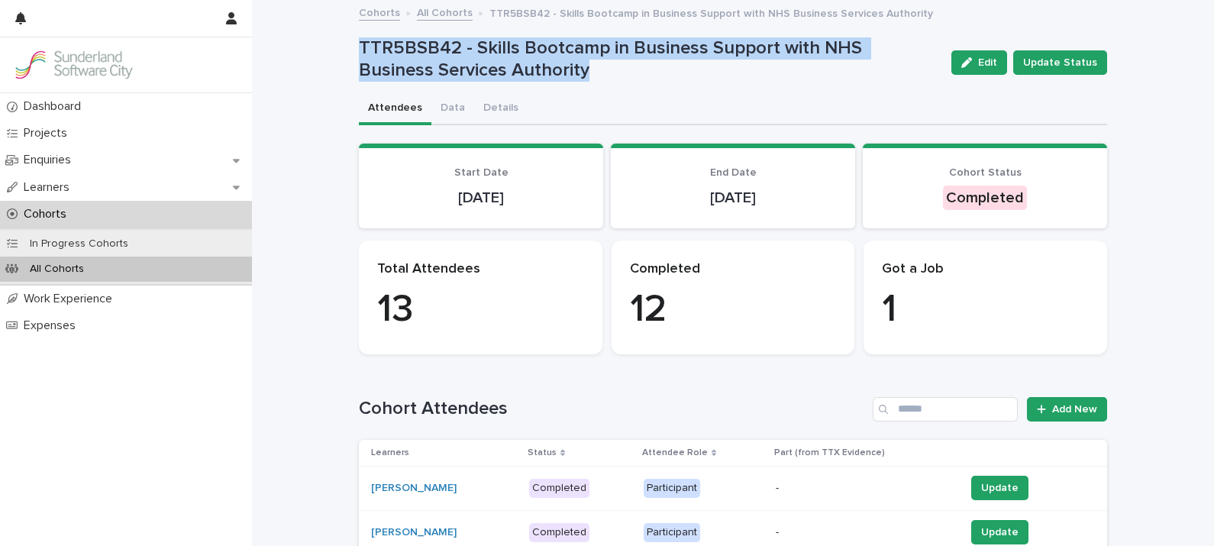
drag, startPoint x: 349, startPoint y: 39, endPoint x: 506, endPoint y: 80, distance: 161.9
drag, startPoint x: 506, startPoint y: 80, endPoint x: 405, endPoint y: 60, distance: 102.0
copy p "TTR5BSB42 - Skills Bootcamp in Business Support with NHS Business Services Auth…"
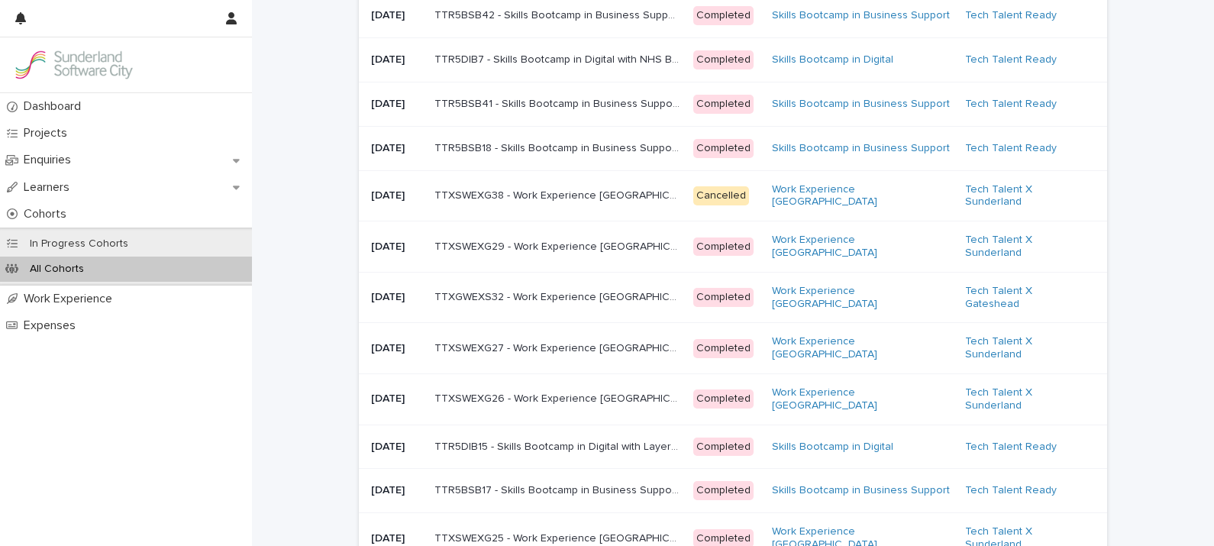
scroll to position [423, 0]
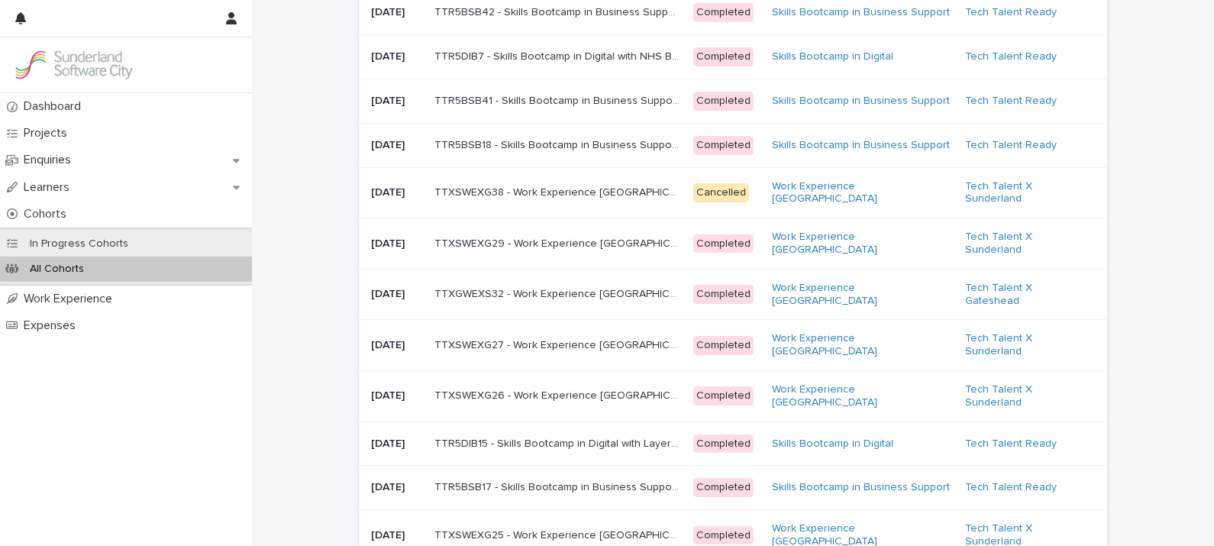
drag, startPoint x: 504, startPoint y: 468, endPoint x: 479, endPoint y: 480, distance: 28.0
click at [479, 451] on p "TTR5DIB15 - Skills Bootcamp in Digital with Layers Studio Ltd." at bounding box center [560, 443] width 250 height 16
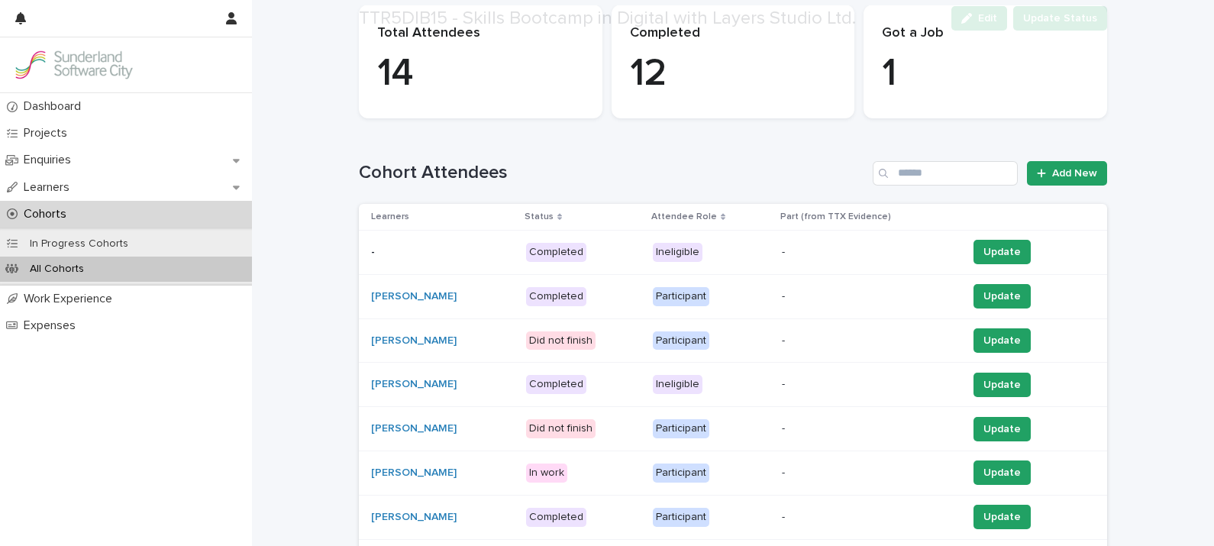
scroll to position [252, 0]
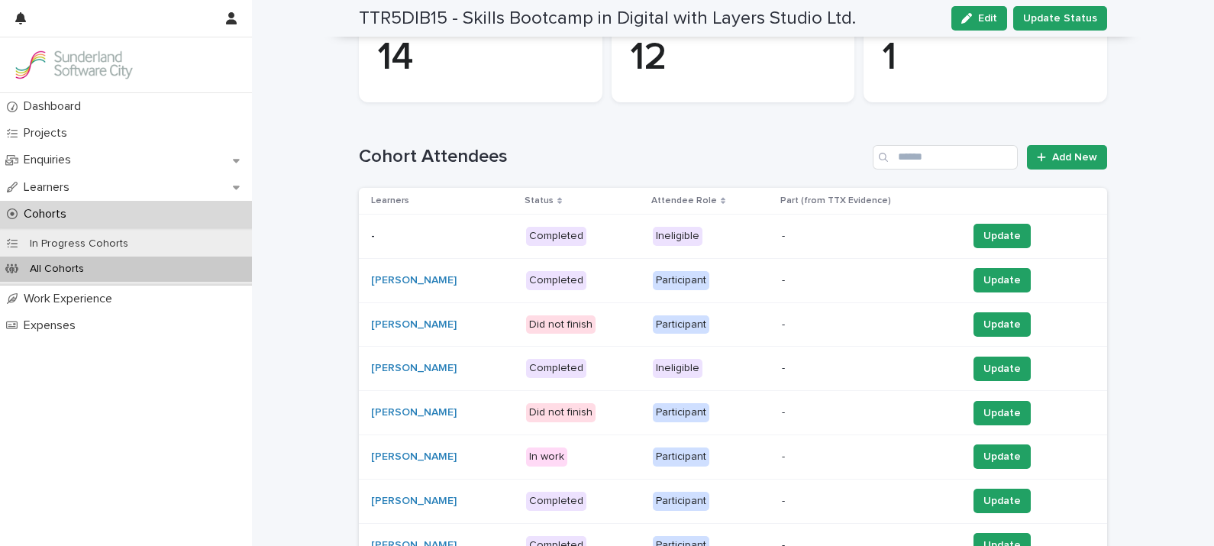
click at [386, 196] on p "Learners" at bounding box center [390, 200] width 38 height 17
click at [554, 200] on p "Status" at bounding box center [539, 200] width 29 height 17
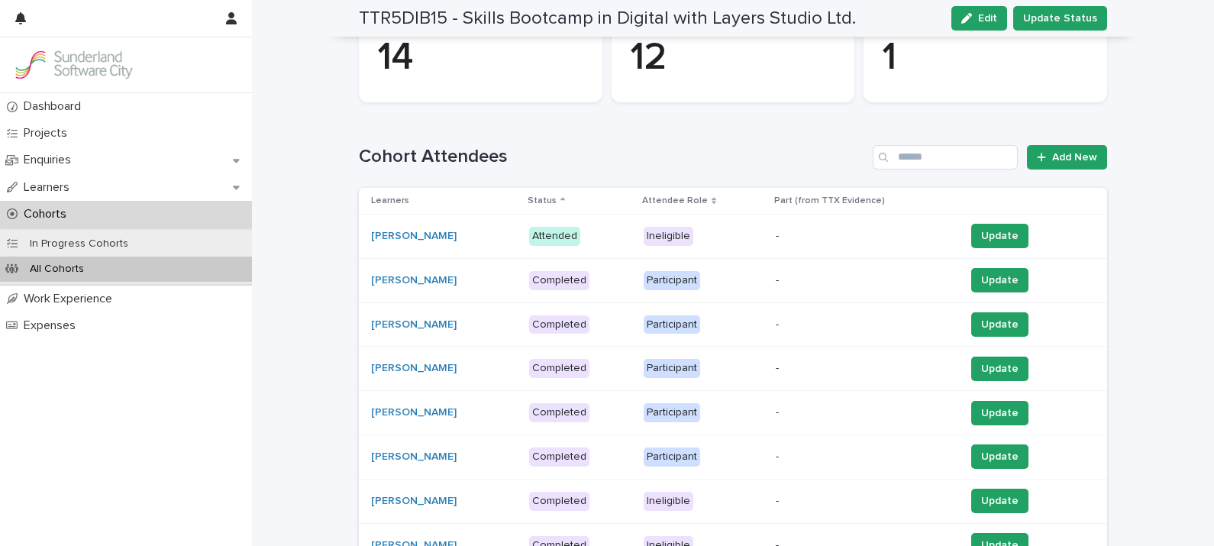
scroll to position [320, 0]
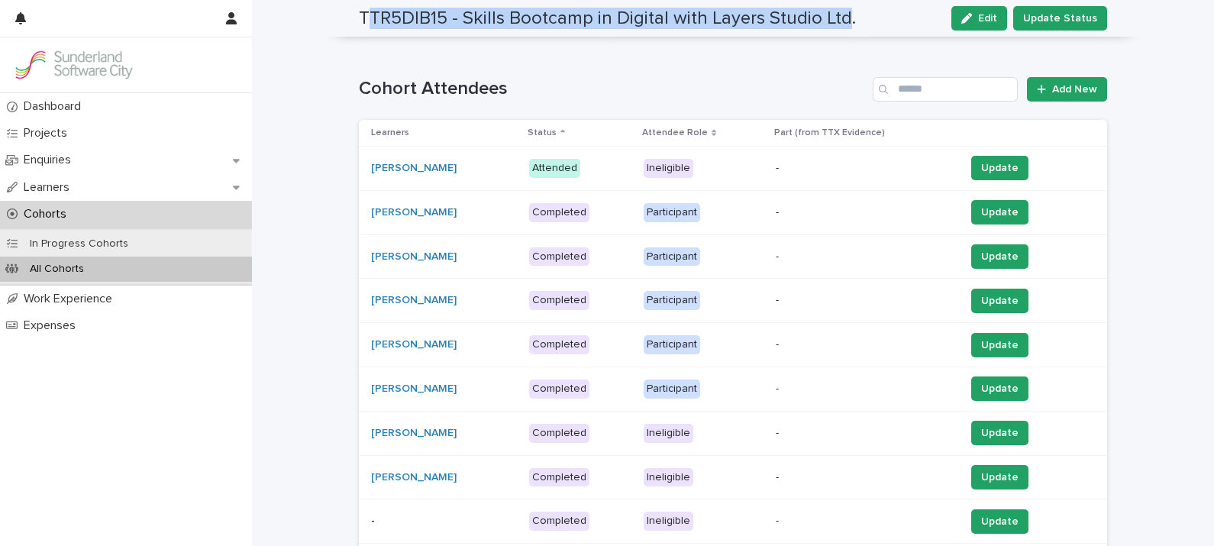
drag, startPoint x: 363, startPoint y: 14, endPoint x: 837, endPoint y: 28, distance: 474.4
click at [837, 28] on h2 "TTR5DIB15 - Skills Bootcamp in Digital with Layers Studio Ltd." at bounding box center [607, 19] width 497 height 22
drag, startPoint x: 837, startPoint y: 28, endPoint x: 734, endPoint y: 11, distance: 104.6
copy h2 "TR5DIB15 - Skills Bootcamp in Digital with Layers Studio Ltd"
click at [971, 470] on button "Update" at bounding box center [999, 477] width 57 height 24
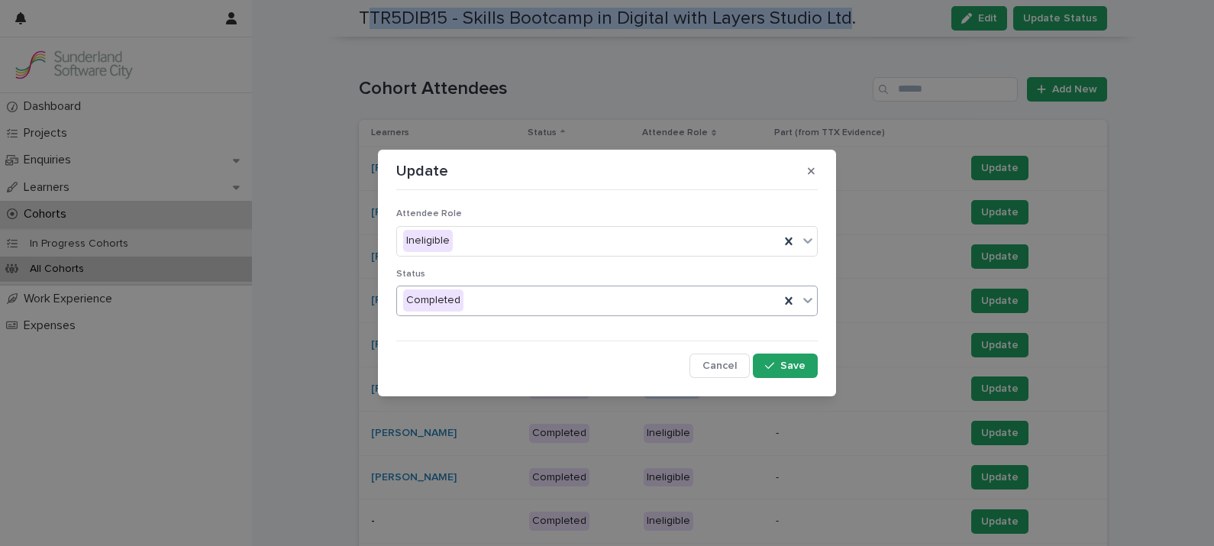
click at [544, 295] on div "Completed" at bounding box center [588, 300] width 383 height 25
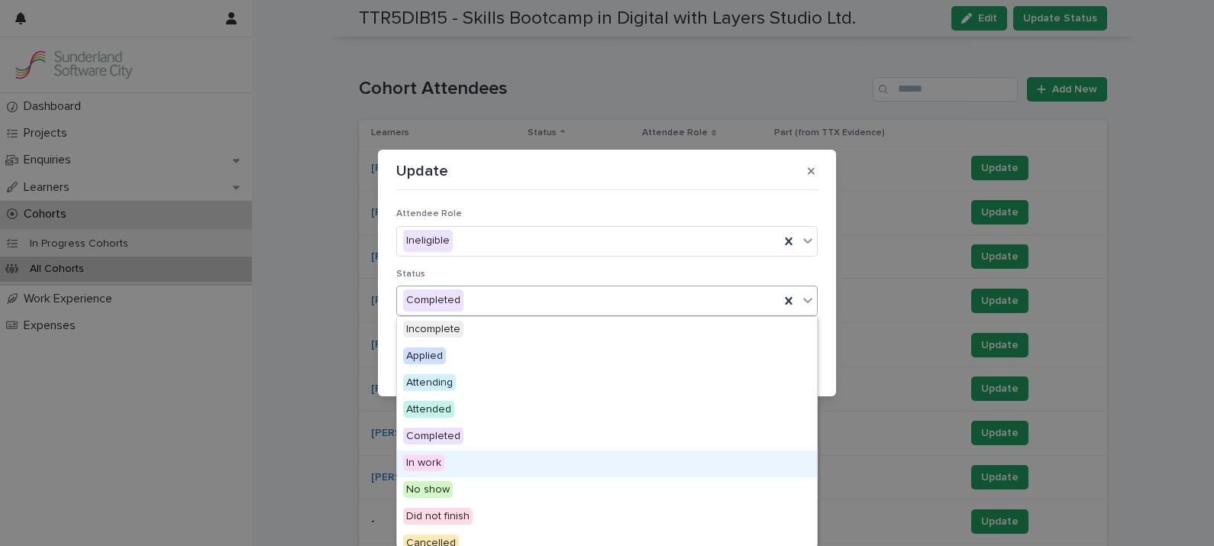
click at [451, 466] on div "In work" at bounding box center [607, 464] width 420 height 27
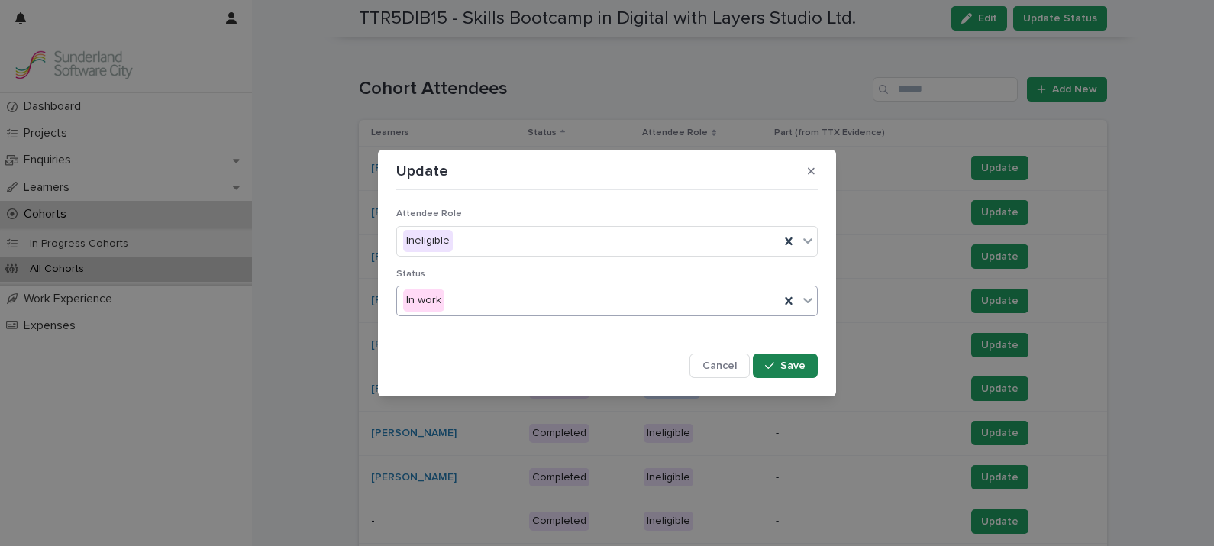
click at [794, 370] on span "Save" at bounding box center [792, 365] width 25 height 11
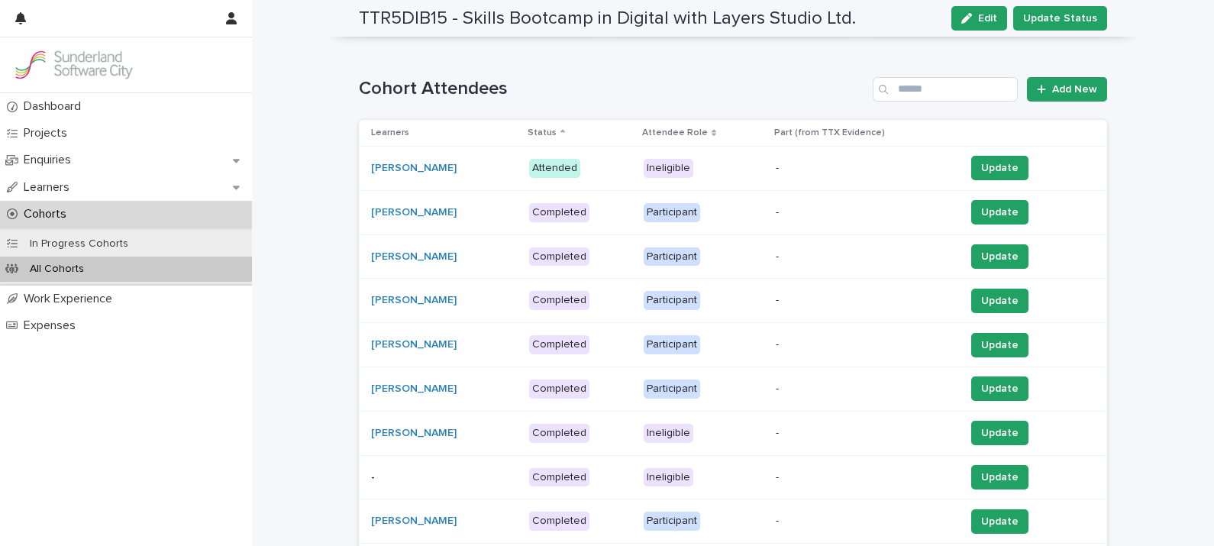
scroll to position [609, 0]
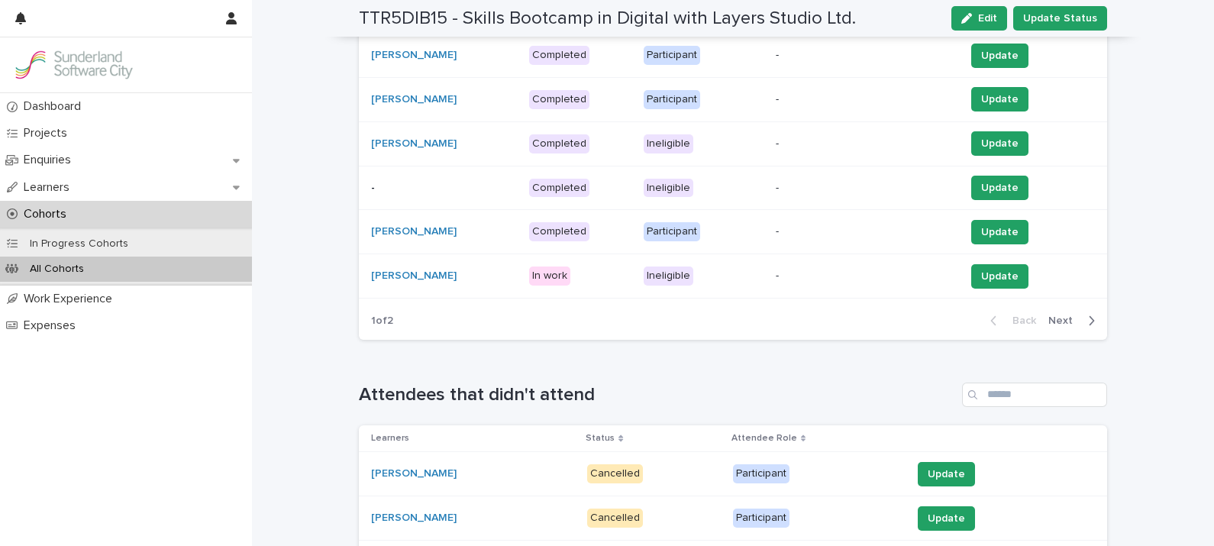
click at [1058, 315] on span "Next" at bounding box center [1065, 320] width 34 height 11
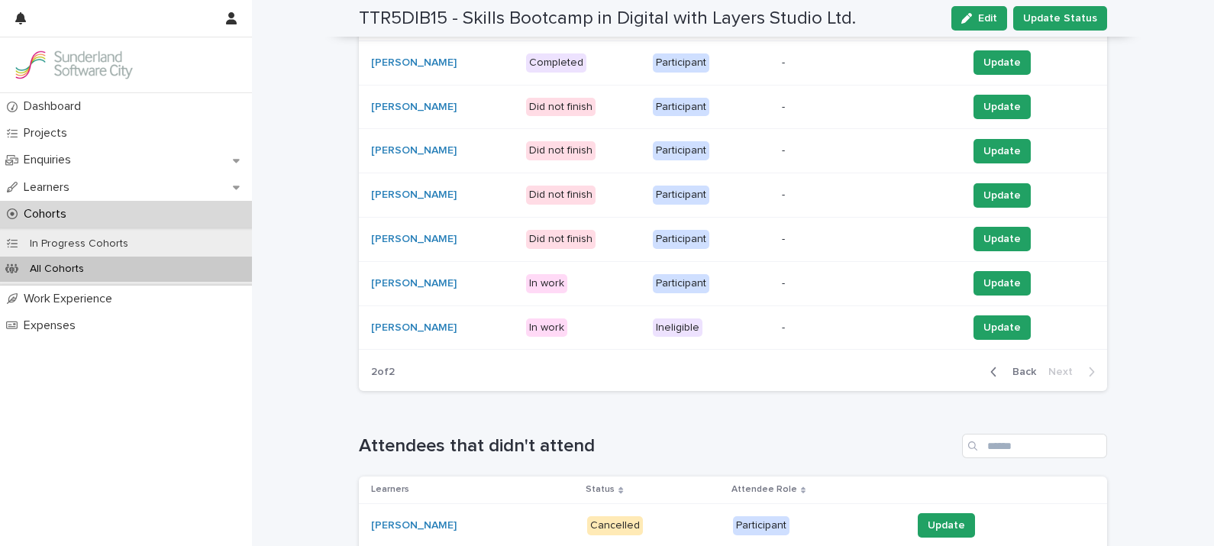
scroll to position [472, 0]
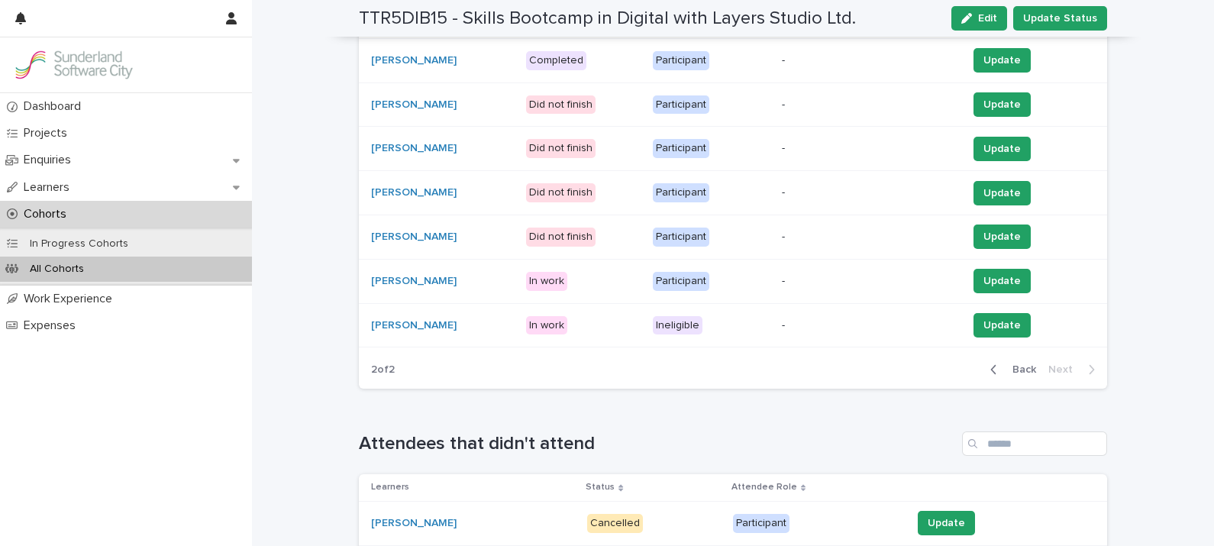
click at [1026, 367] on span "Back" at bounding box center [1019, 369] width 33 height 11
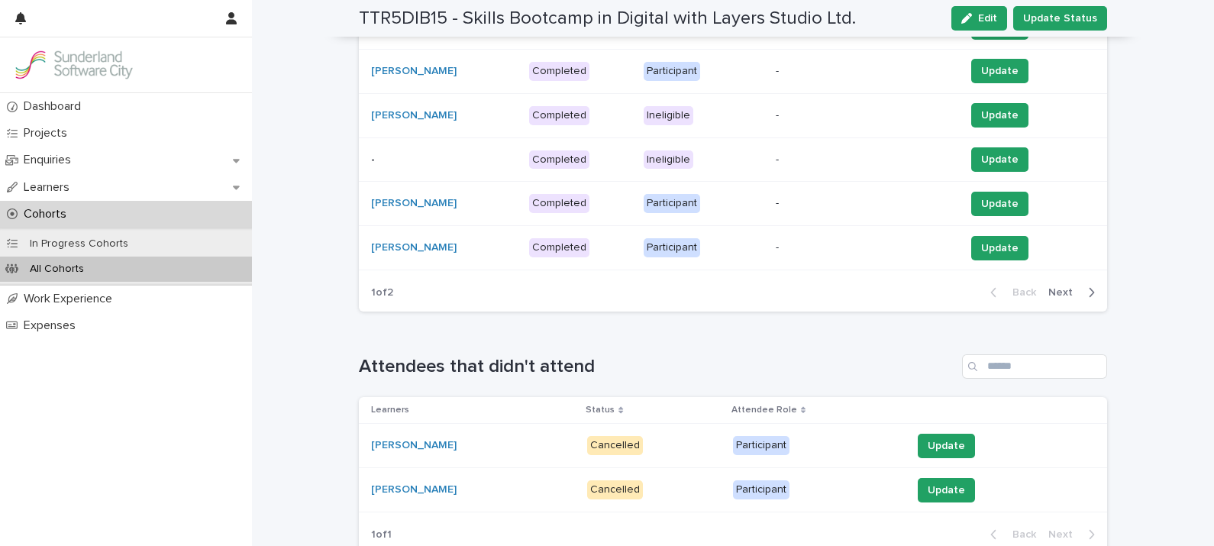
scroll to position [635, 0]
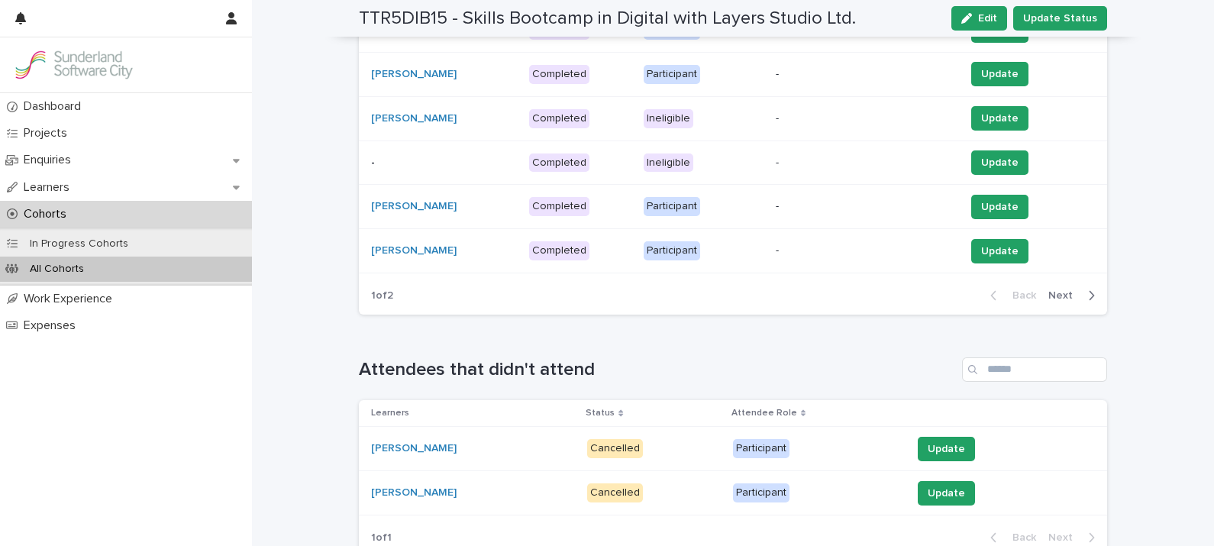
click at [1061, 291] on span "Next" at bounding box center [1065, 295] width 34 height 11
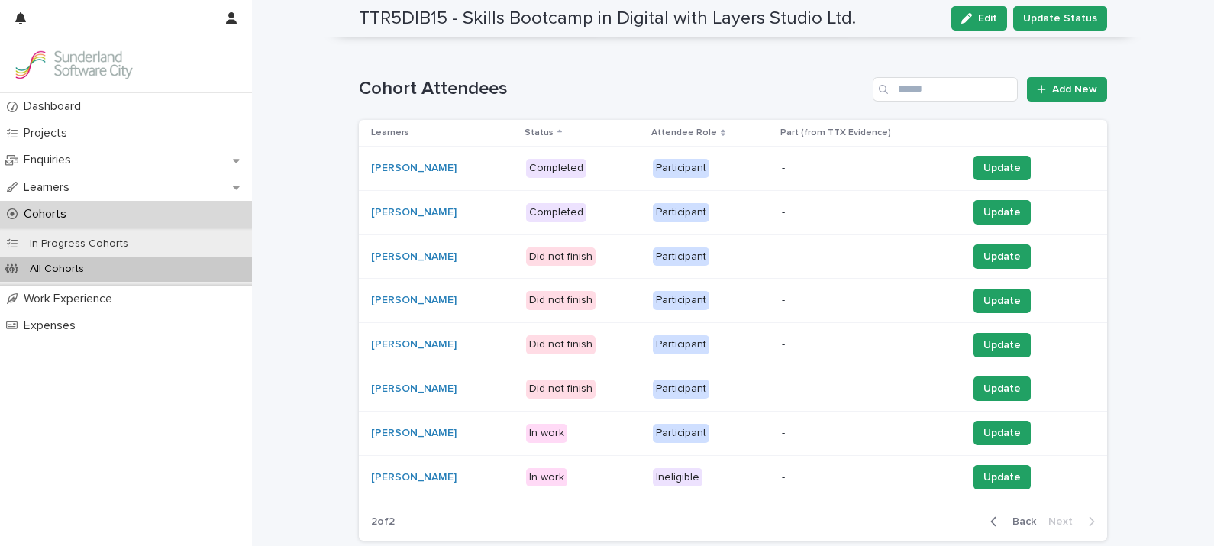
scroll to position [323, 0]
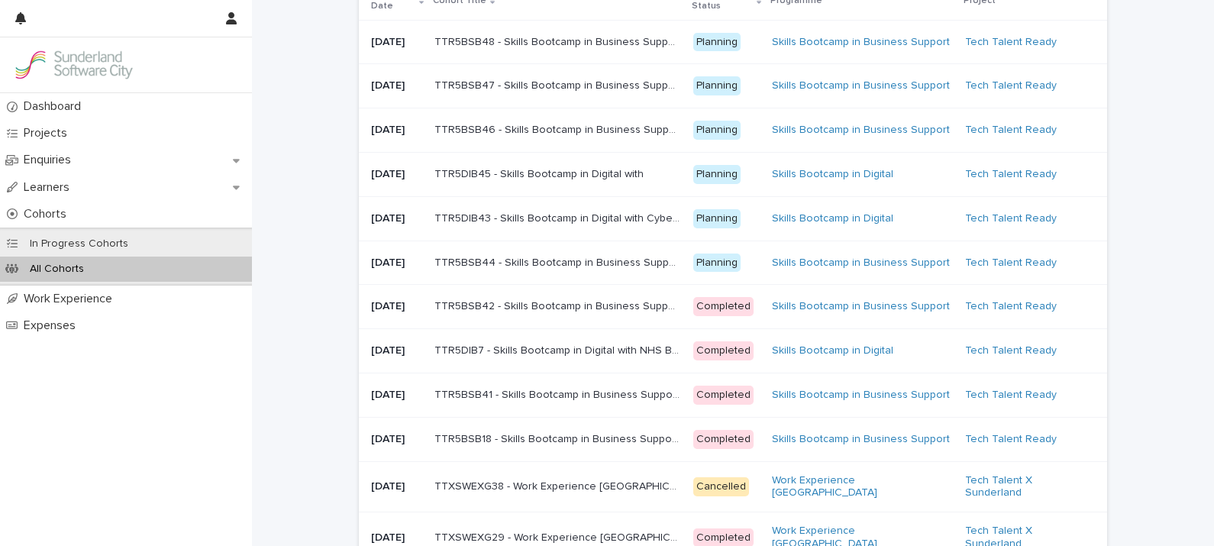
scroll to position [131, 0]
click at [602, 312] on p "TTR5BSB42 - Skills Bootcamp in Business Support with NHS Business Services Auth…" at bounding box center [560, 304] width 250 height 16
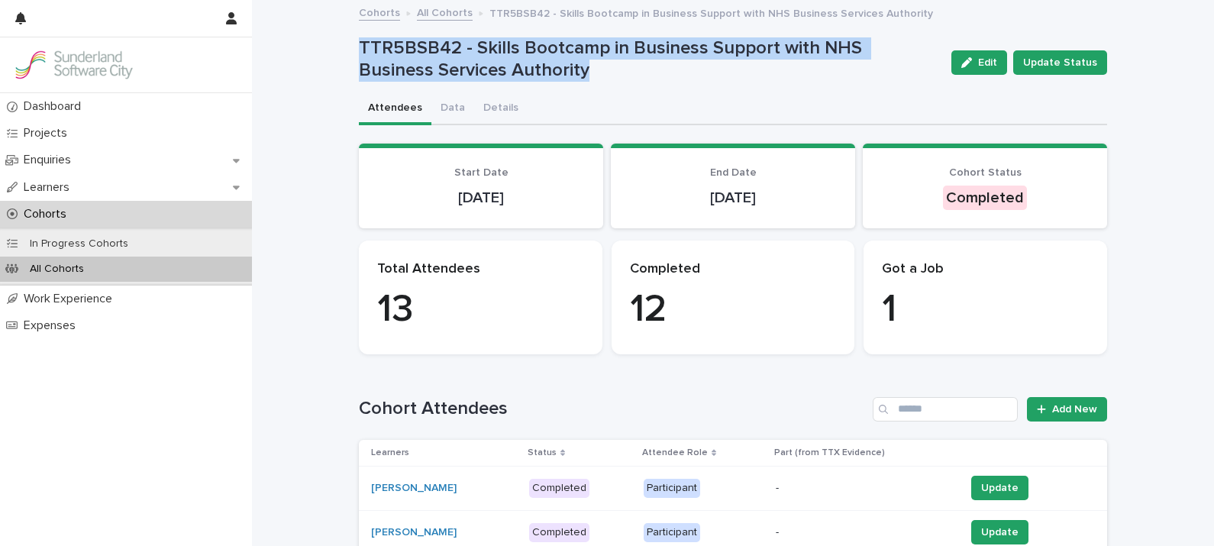
drag, startPoint x: 338, startPoint y: 47, endPoint x: 588, endPoint y: 61, distance: 250.9
drag, startPoint x: 588, startPoint y: 61, endPoint x: 444, endPoint y: 45, distance: 144.5
copy p "TTR5BSB42 - Skills Bootcamp in Business Support with NHS Business Services Auth…"
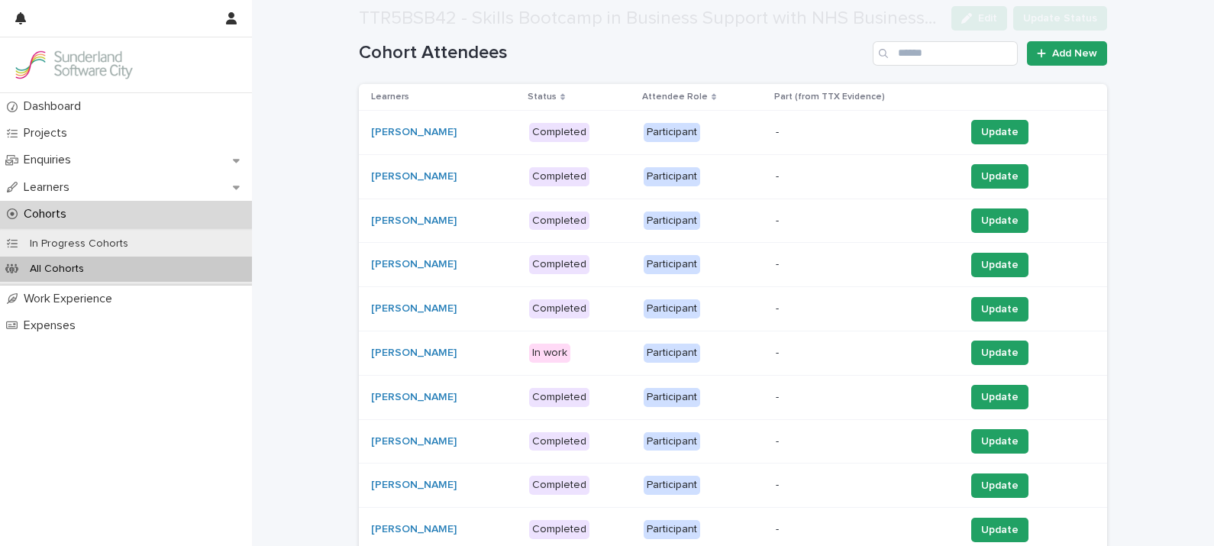
scroll to position [368, 0]
